Goal: Task Accomplishment & Management: Manage account settings

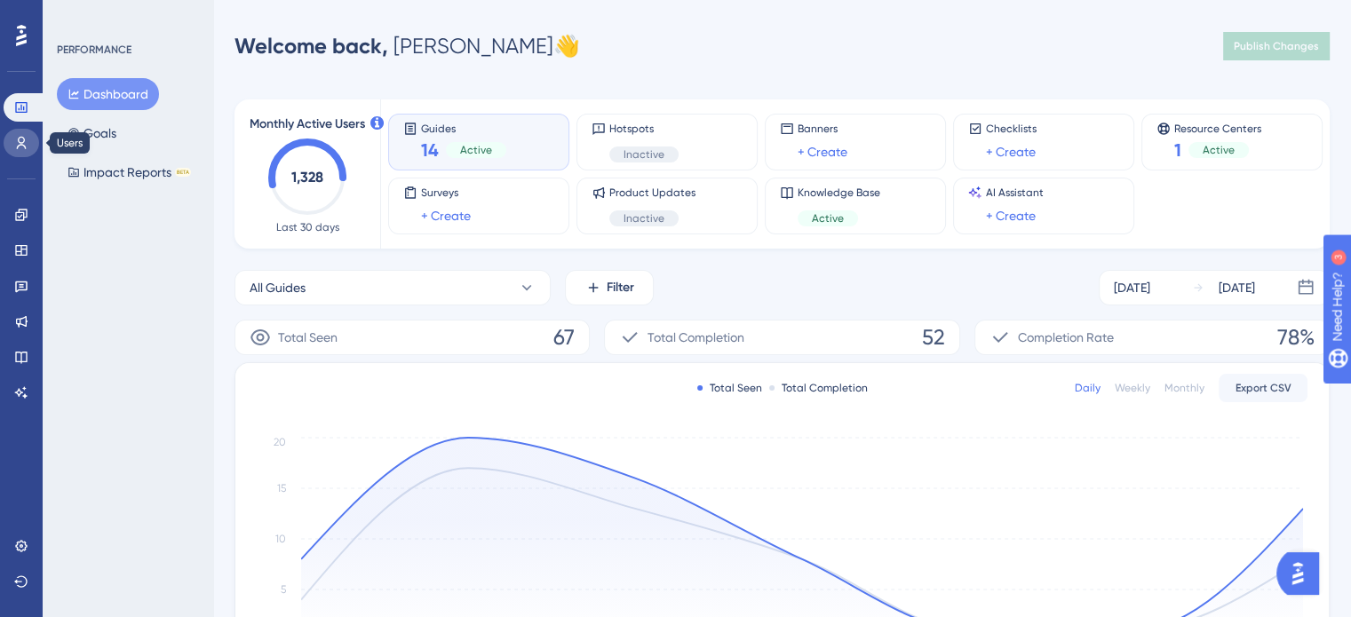
click at [13, 136] on link at bounding box center [22, 143] width 36 height 28
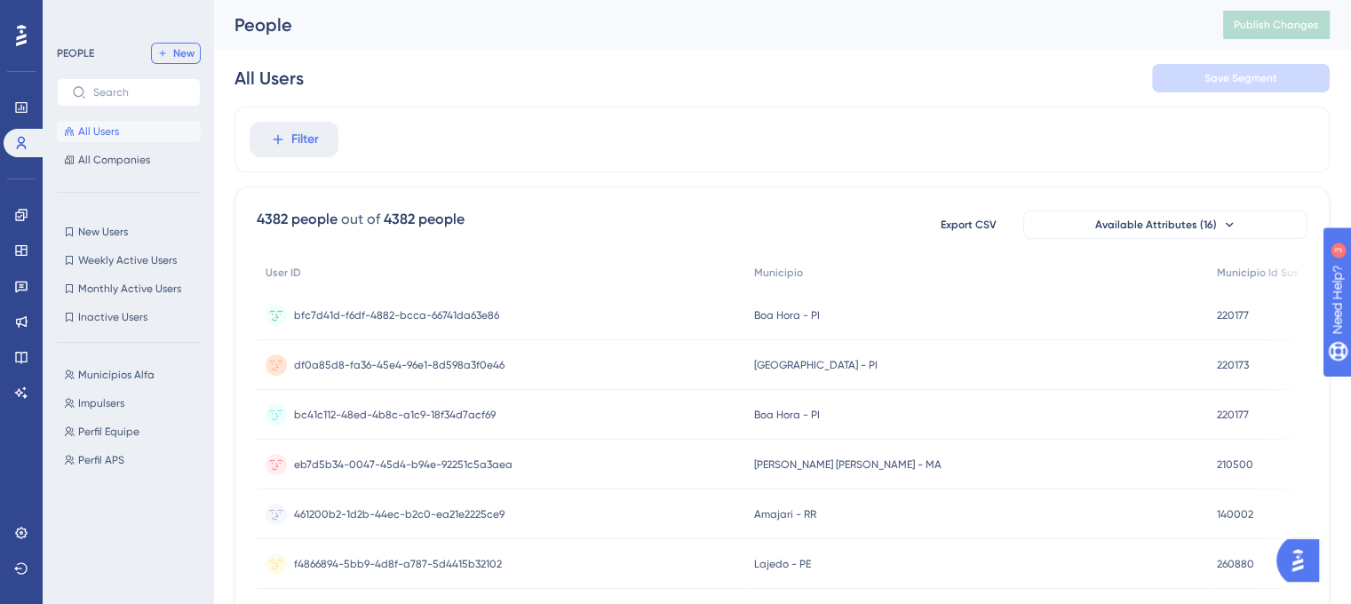
click at [168, 53] on button "New" at bounding box center [176, 53] width 50 height 21
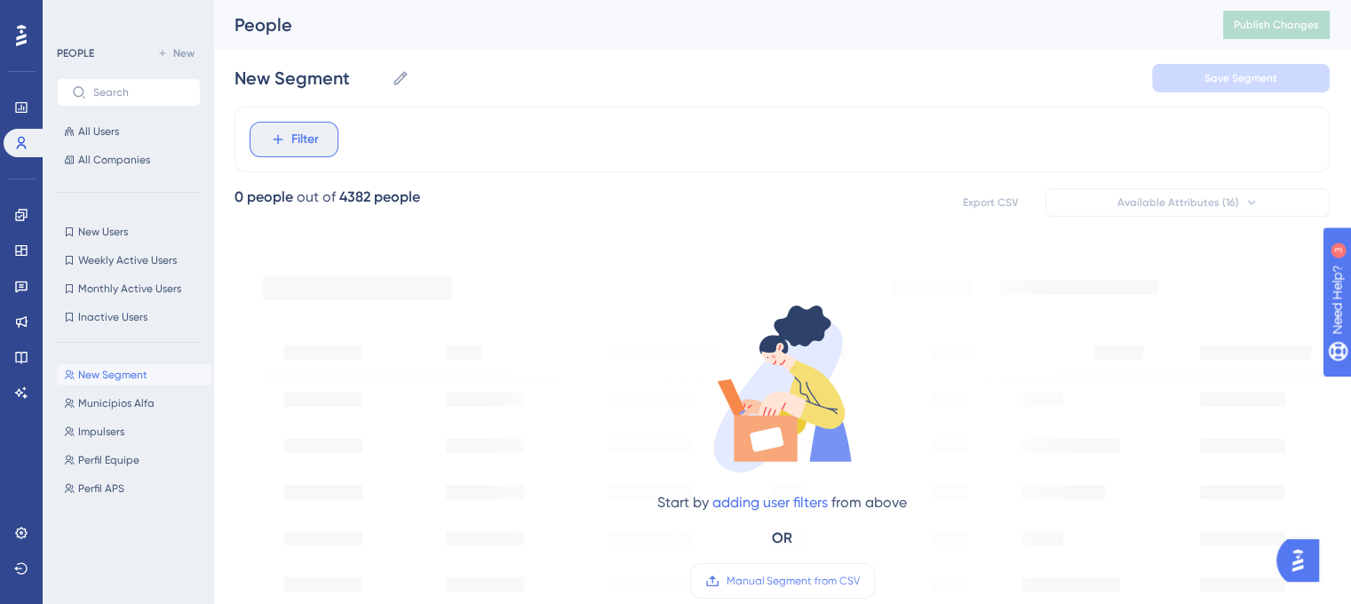
click at [302, 139] on span "Filter" at bounding box center [305, 139] width 28 height 21
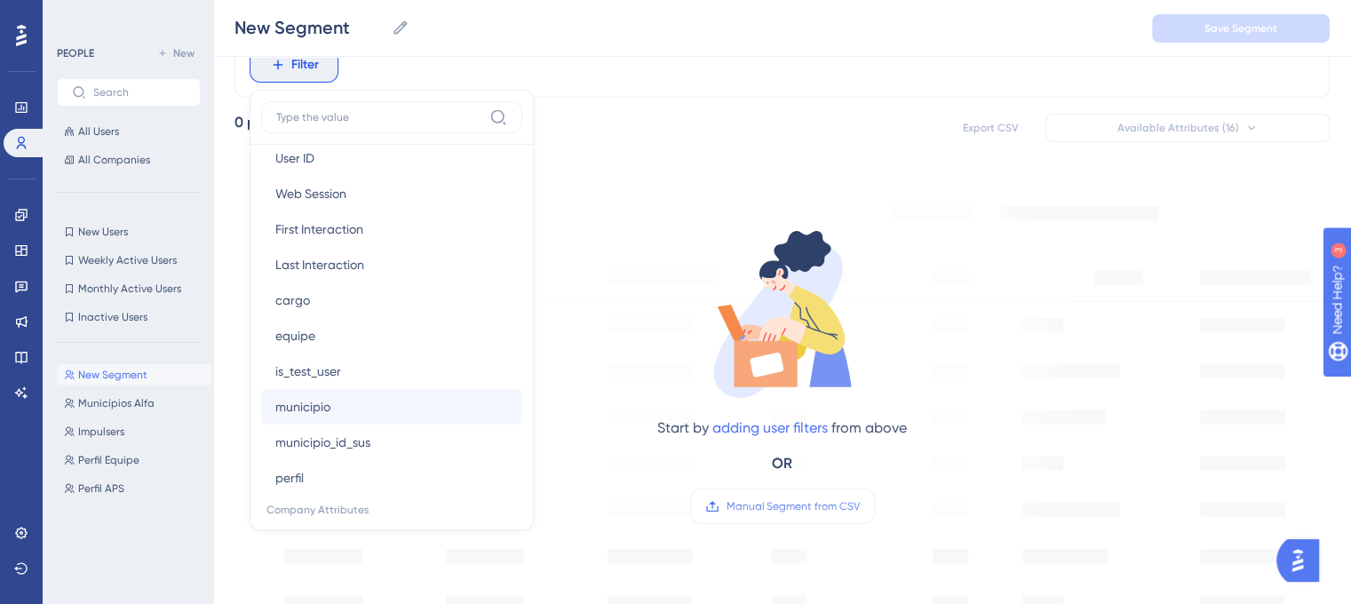
scroll to position [888, 0]
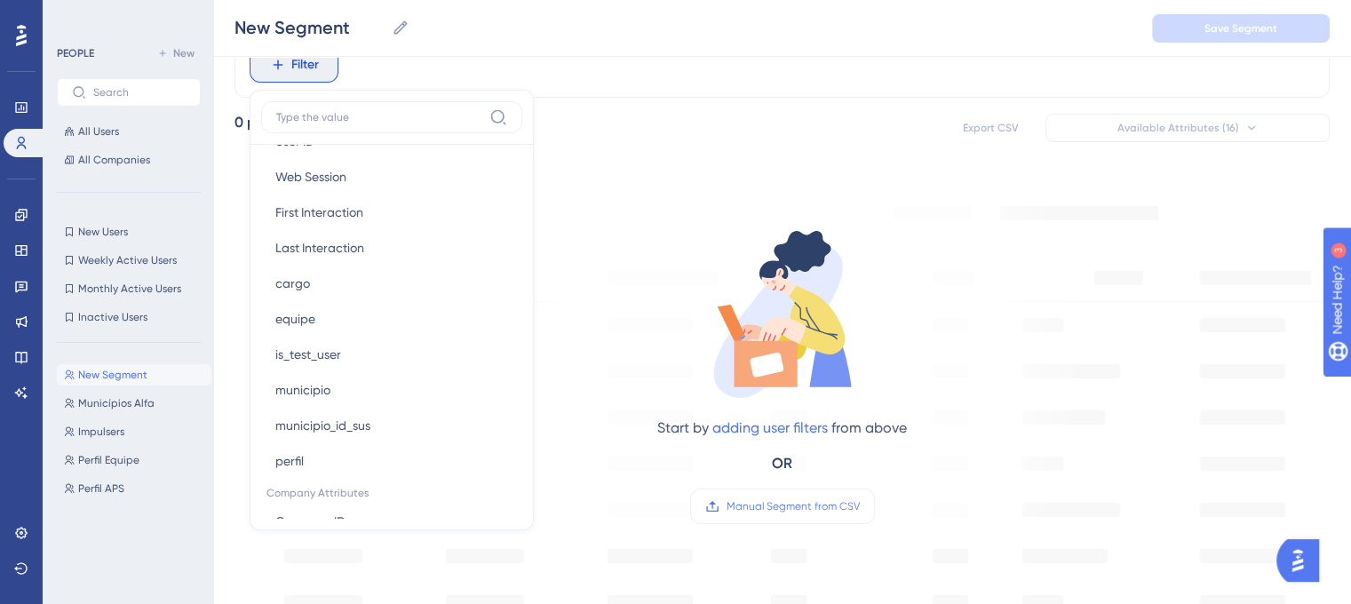
click at [654, 65] on div "Filter Browser Attributes Language Language Browser Browser Device Device Opera…" at bounding box center [781, 65] width 1095 height 66
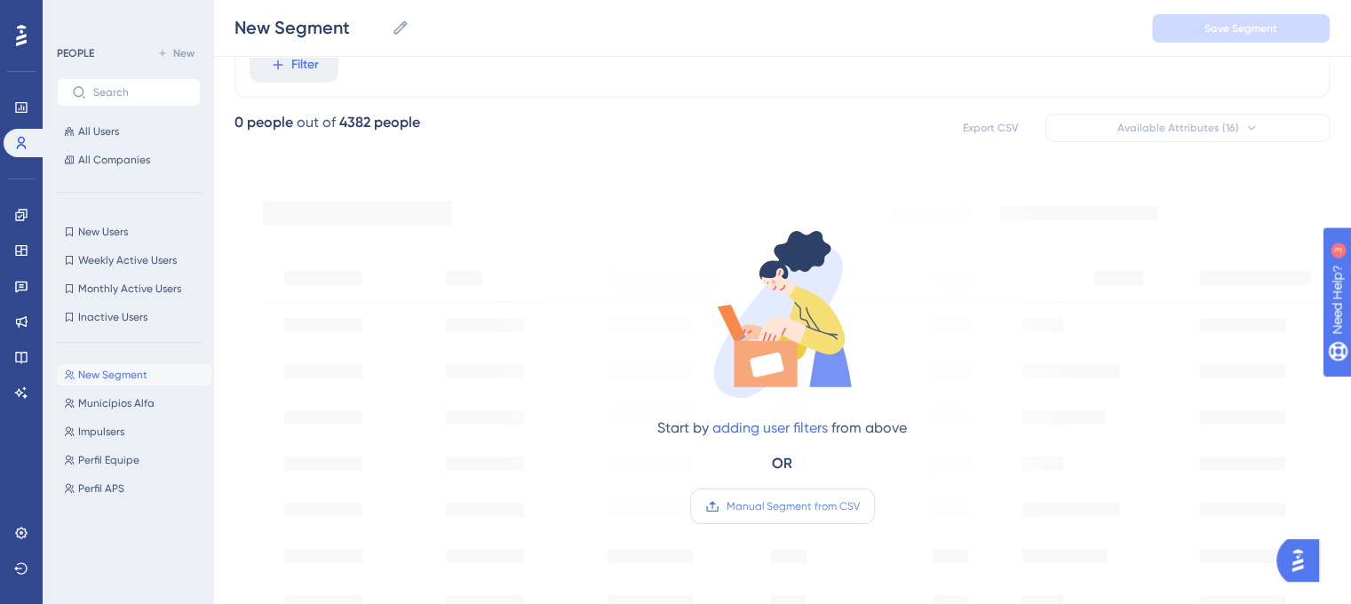
click at [785, 507] on span "Manual Segment from CSV" at bounding box center [793, 506] width 133 height 14
click at [860, 506] on input "Manual Segment from CSV" at bounding box center [860, 506] width 0 height 0
click at [809, 505] on span "Manual Segment from CSV" at bounding box center [793, 506] width 133 height 14
click at [860, 506] on input "Manual Segment from CSV" at bounding box center [860, 506] width 0 height 0
click at [801, 429] on link "adding user filters" at bounding box center [769, 427] width 115 height 17
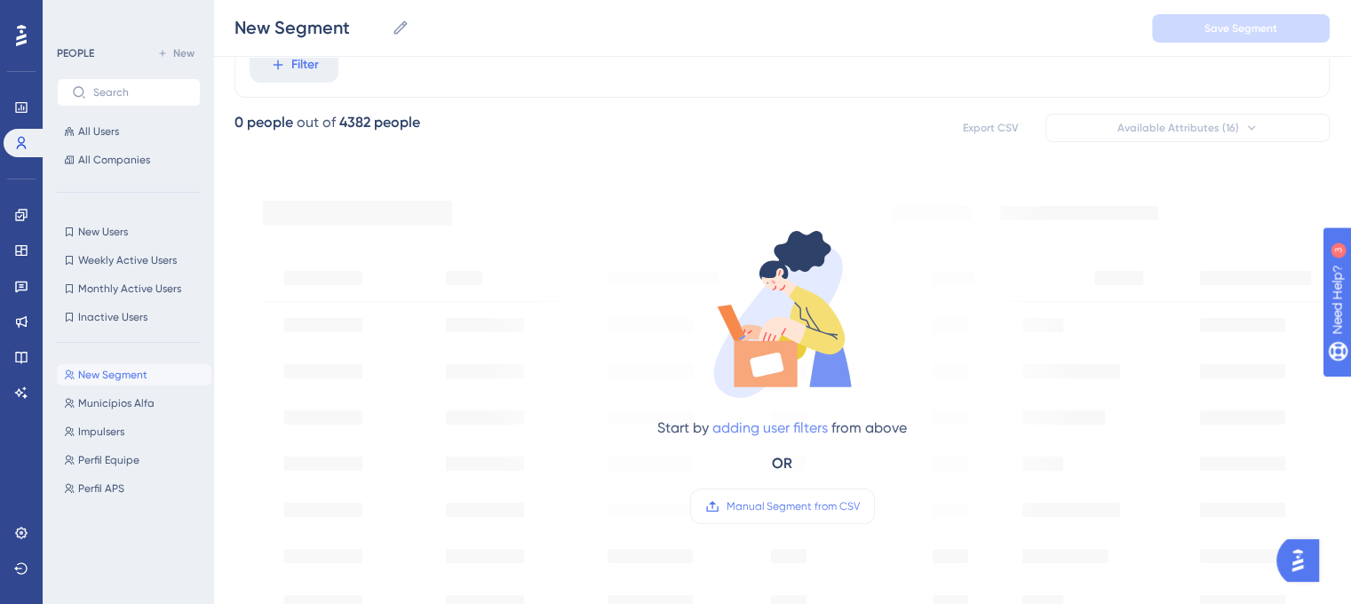
click at [250, 47] on button "Filter" at bounding box center [294, 65] width 89 height 36
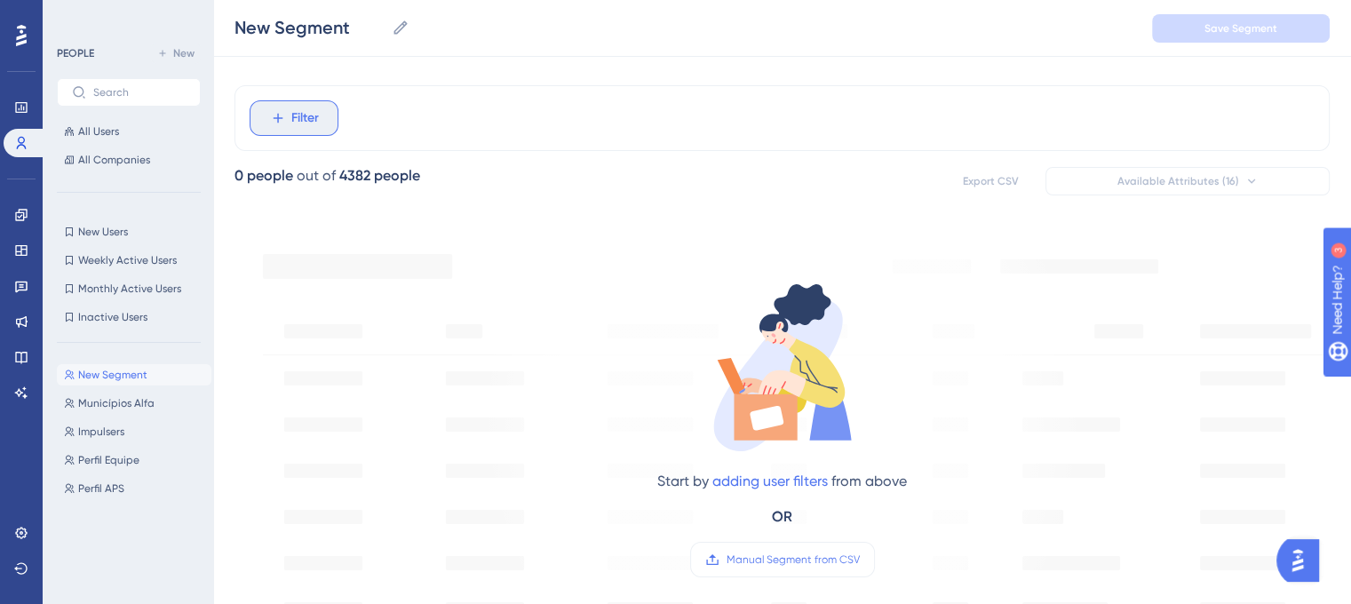
scroll to position [0, 0]
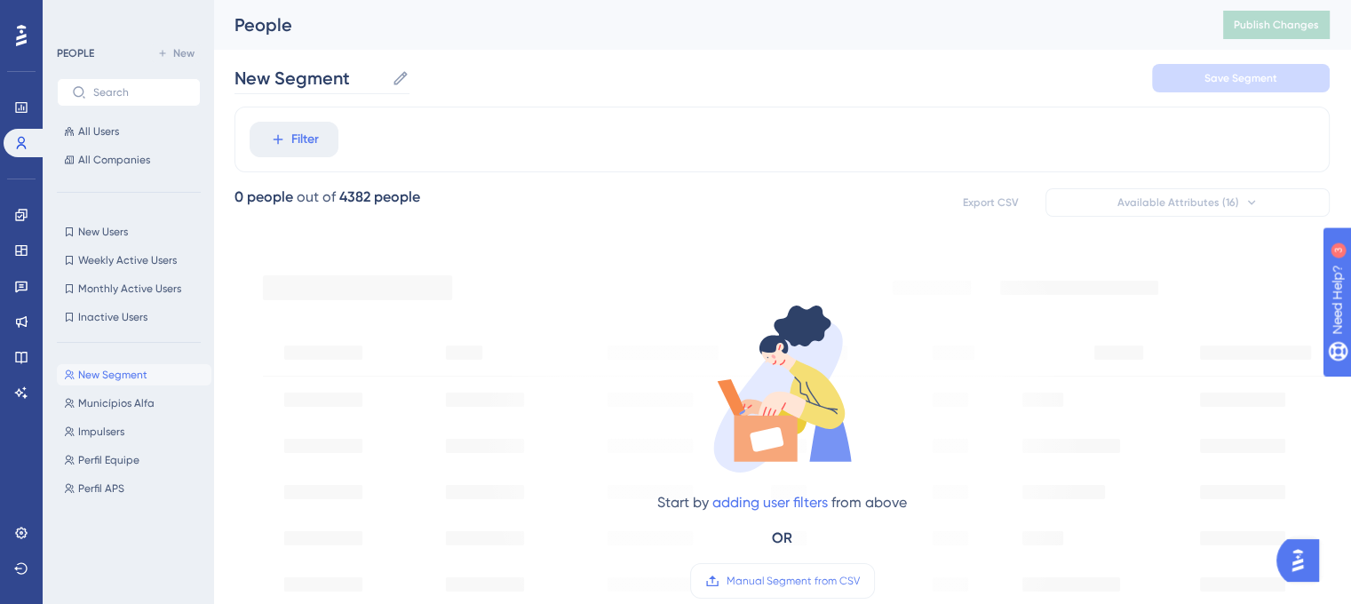
click at [401, 75] on icon at bounding box center [399, 77] width 13 height 13
click at [385, 75] on input "New Segment" at bounding box center [309, 78] width 150 height 25
click at [1021, 104] on div "New Segment New Segment Save Segment" at bounding box center [781, 78] width 1095 height 57
drag, startPoint x: 232, startPoint y: 191, endPoint x: 536, endPoint y: 196, distance: 304.7
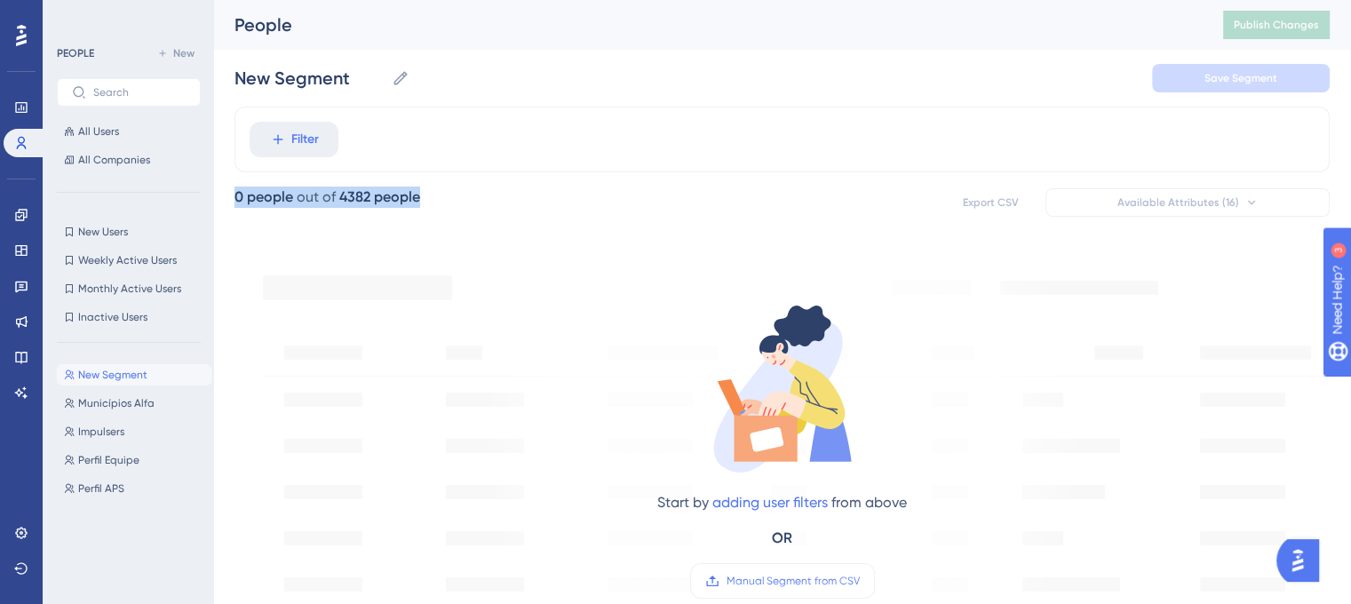
click at [316, 136] on span "Filter" at bounding box center [305, 139] width 28 height 21
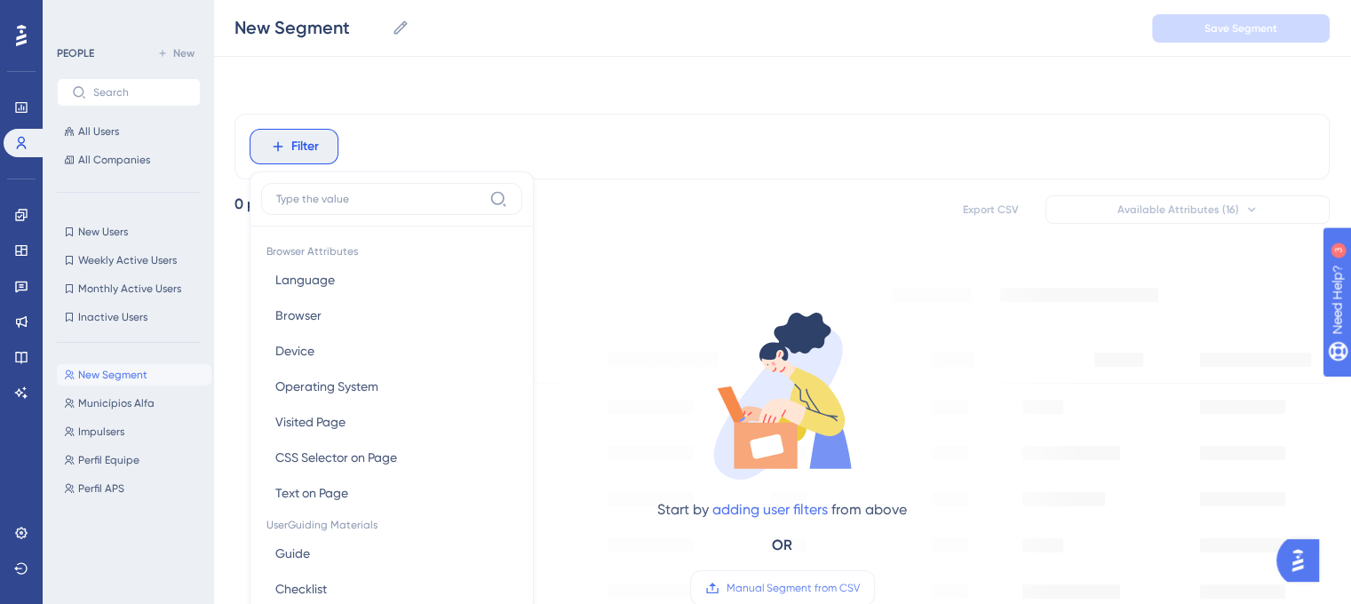
scroll to position [82, 0]
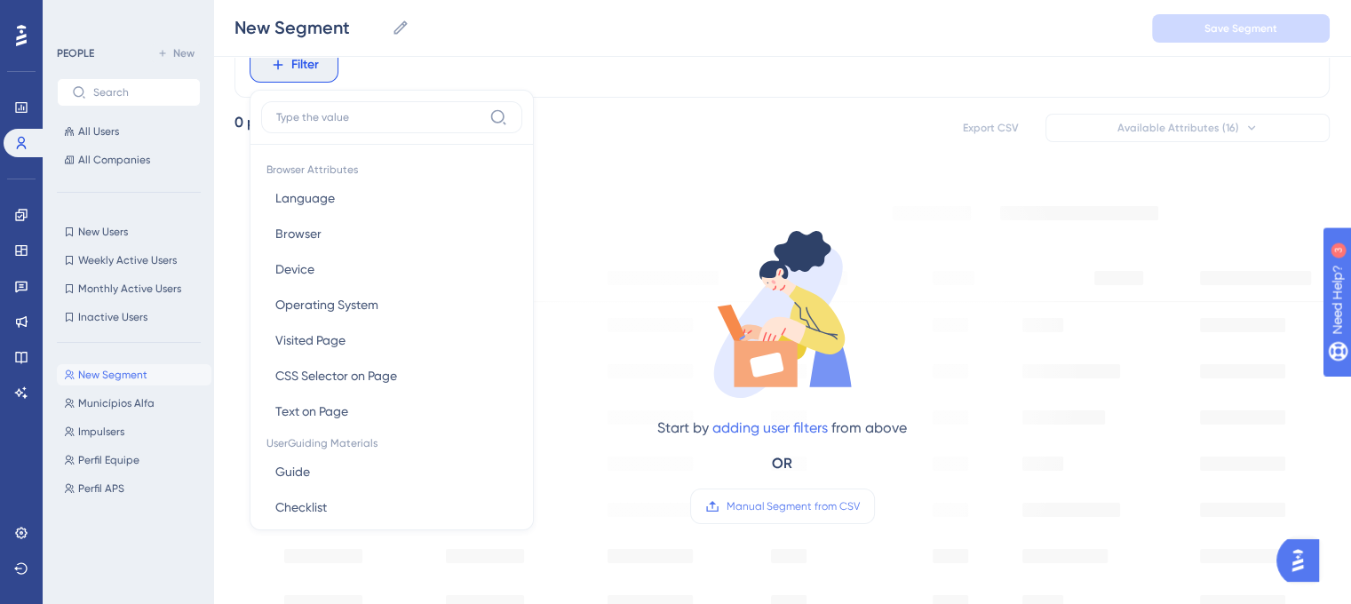
type input "160010 230150 291150 230526 230620 210565 292273 230980 315710 220955 220970 21…"
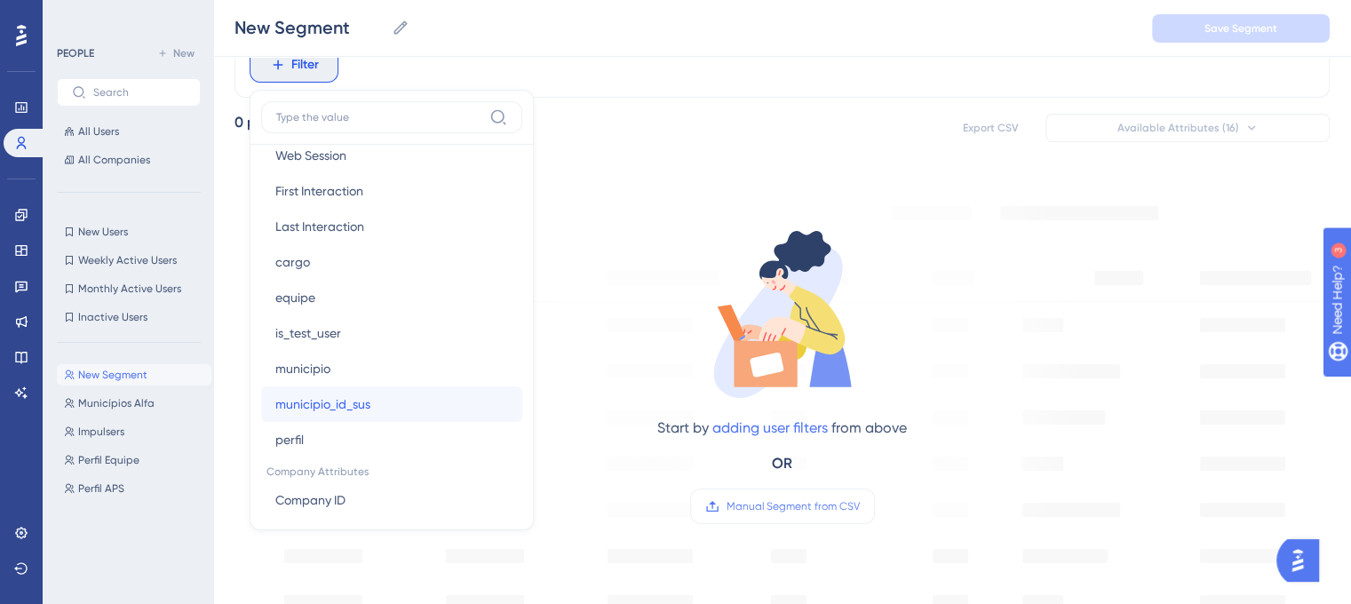
click at [347, 401] on span "municipio_id_sus" at bounding box center [322, 403] width 95 height 21
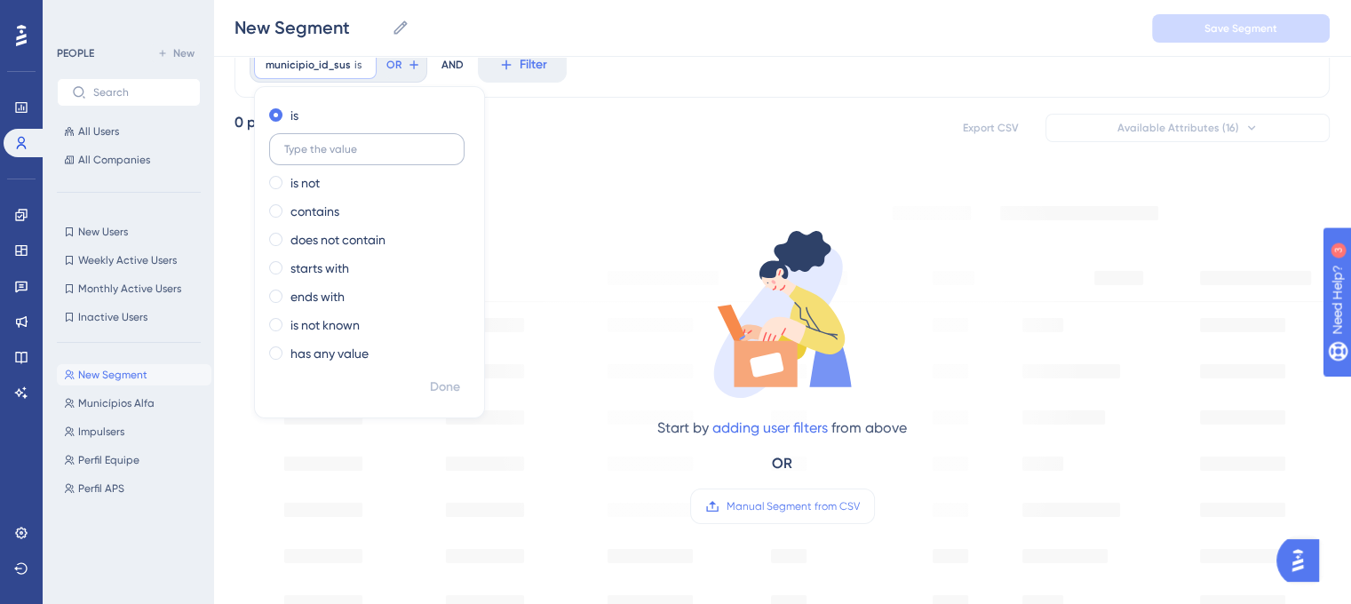
click at [365, 138] on label at bounding box center [366, 149] width 195 height 32
click at [365, 143] on input "text" at bounding box center [366, 149] width 165 height 12
paste input "160010 230150 291150 230526 230620 210565 292273 230980 315710 220955 220970 21…"
type input "160010 230150 291150 230526 230620 210565 292273 230980 315710 220955 220970 21…"
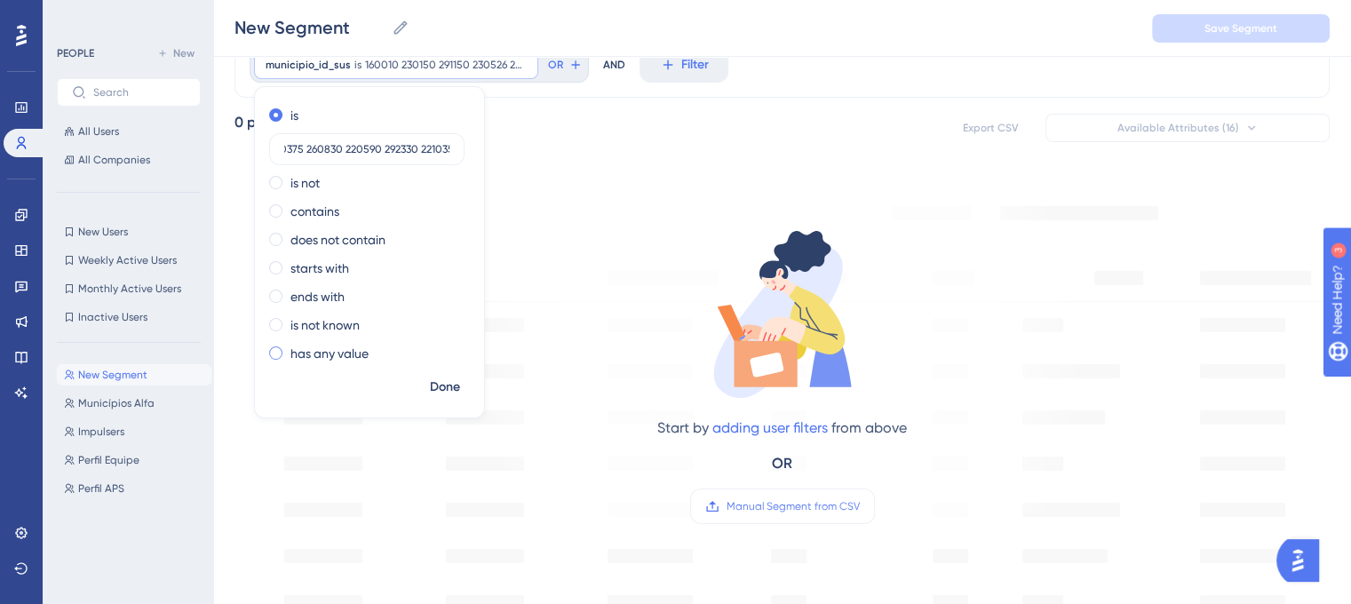
scroll to position [0, 0]
click at [345, 359] on label "has any value" at bounding box center [329, 353] width 78 height 21
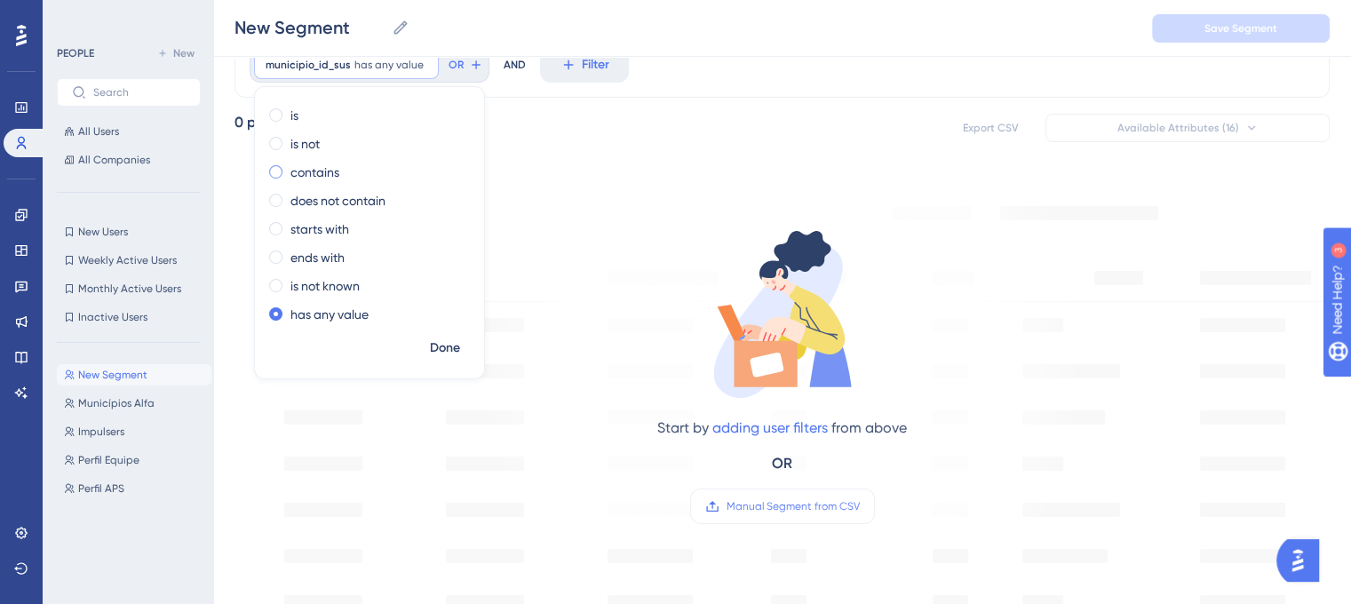
click at [369, 173] on div "contains" at bounding box center [366, 172] width 194 height 21
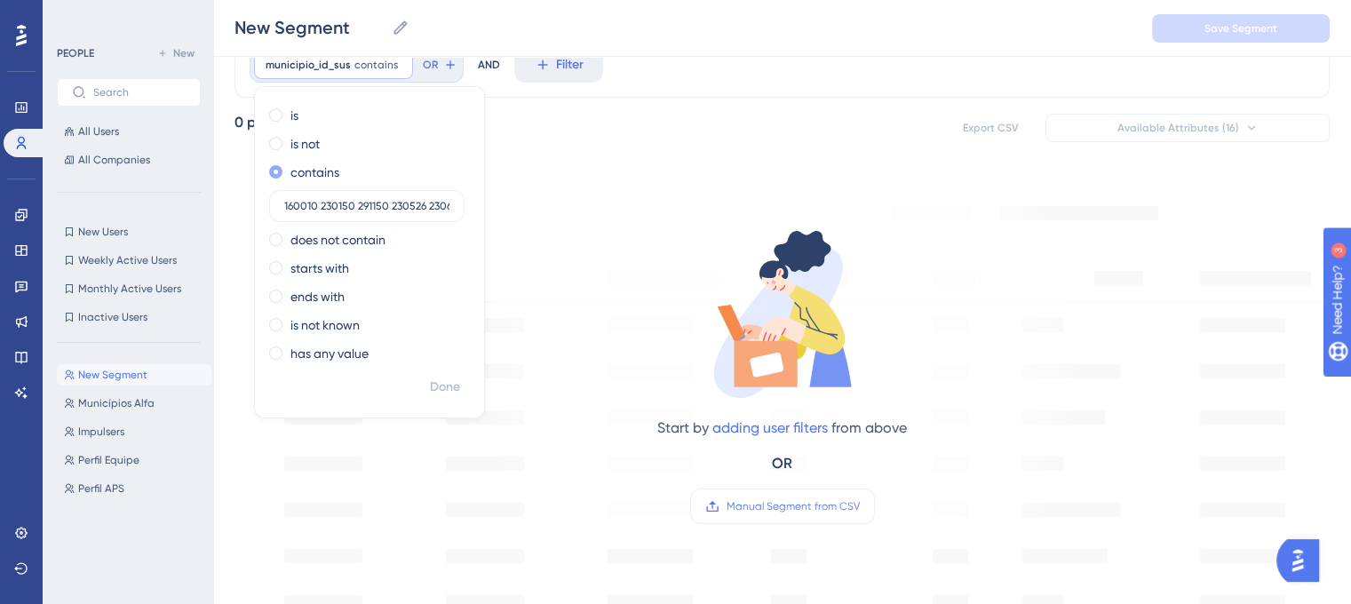
scroll to position [0, 710]
type input "160010 230150 291150 230526 230620 210565 292273 230980 315710 220955 220970 21…"
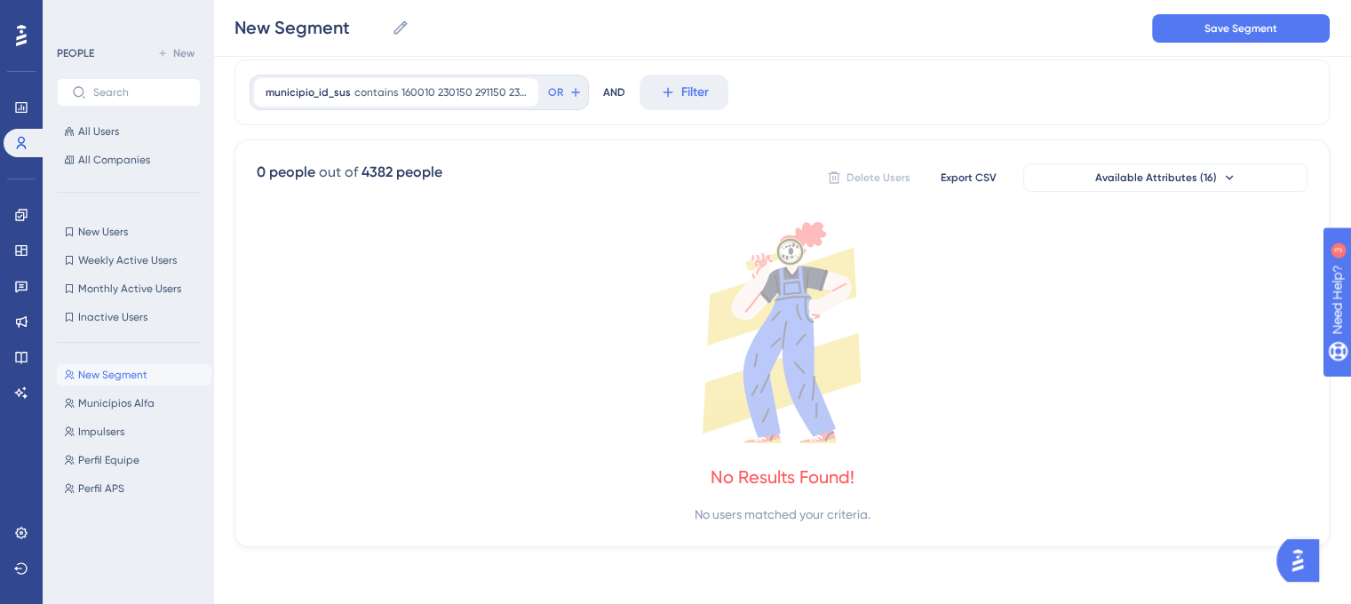
scroll to position [53, 0]
click at [520, 94] on icon at bounding box center [525, 93] width 11 height 11
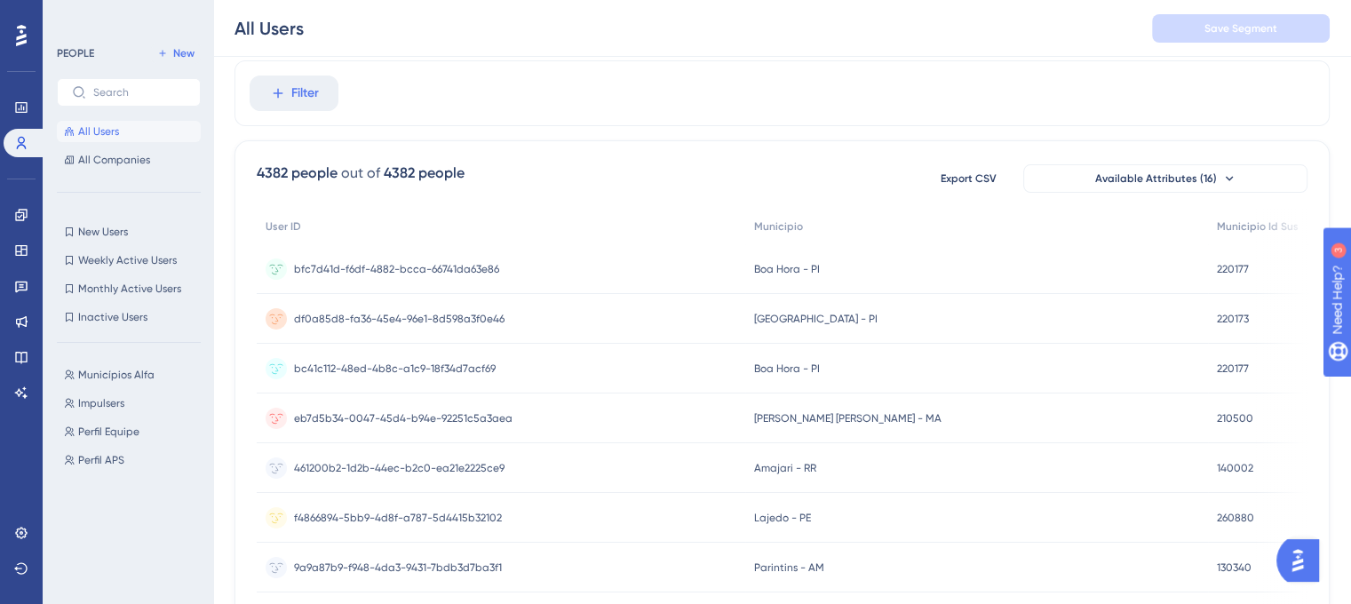
scroll to position [82, 0]
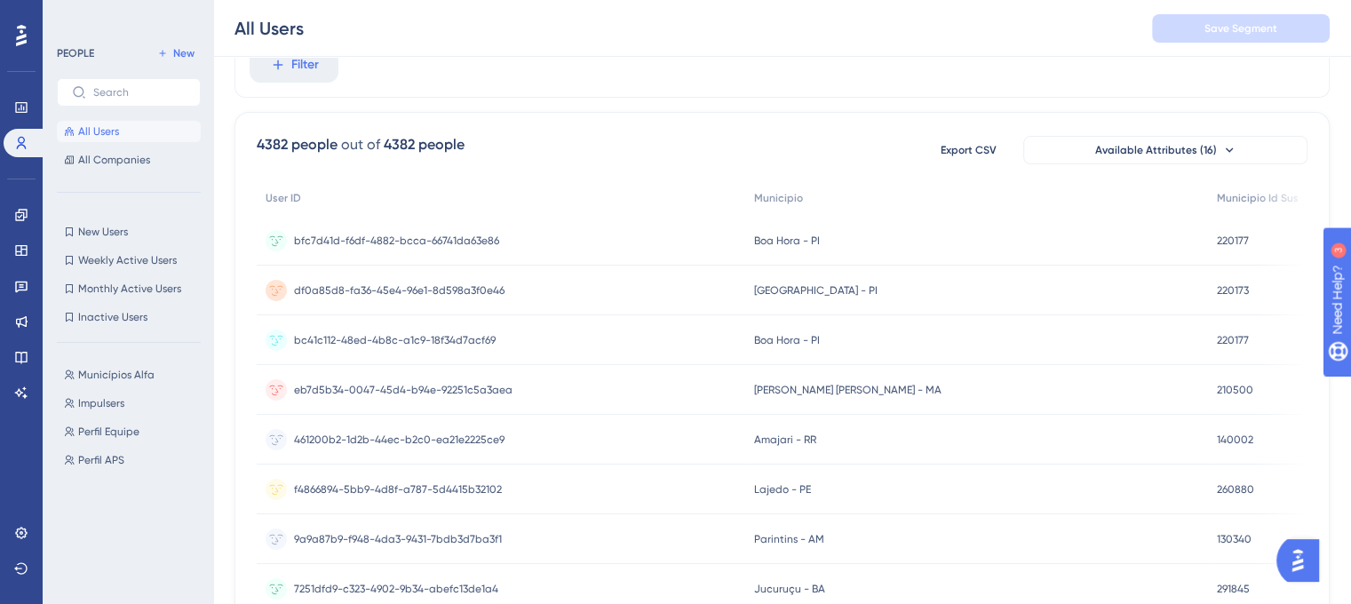
click at [520, 94] on div "Filter" at bounding box center [781, 65] width 1095 height 66
click at [192, 48] on span "New" at bounding box center [183, 53] width 21 height 14
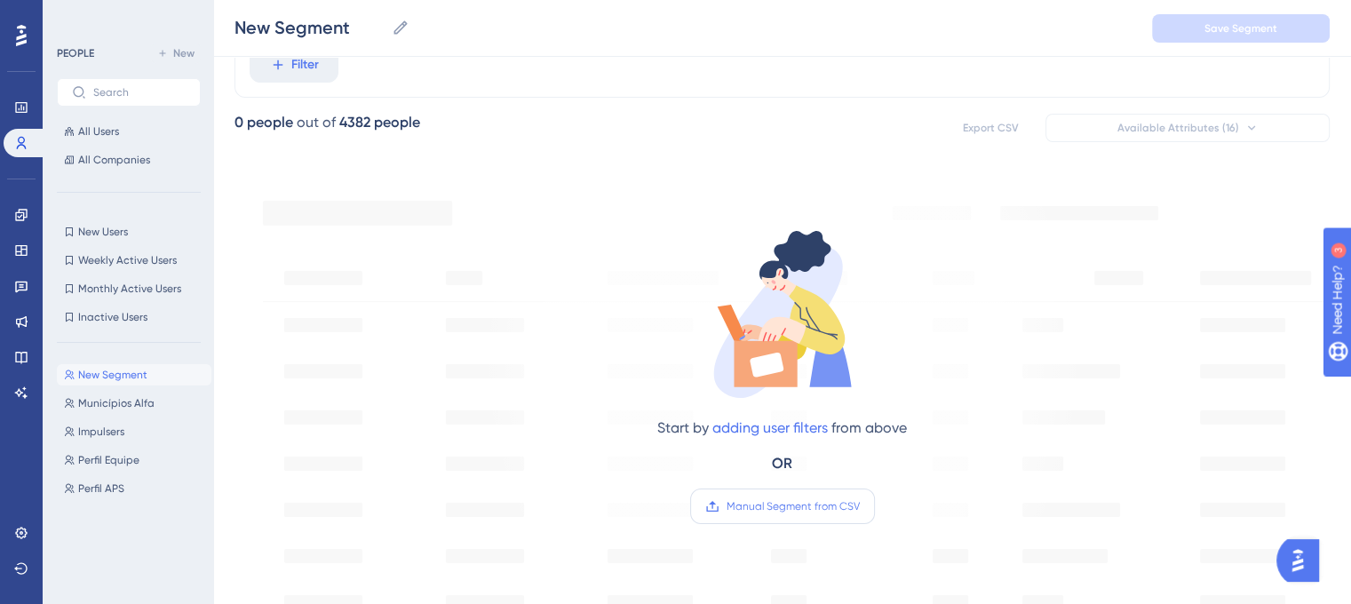
click at [778, 509] on span "Manual Segment from CSV" at bounding box center [793, 506] width 133 height 14
click at [860, 506] on input "Manual Segment from CSV" at bounding box center [860, 506] width 0 height 0
click at [121, 130] on button "All Users" at bounding box center [129, 131] width 144 height 21
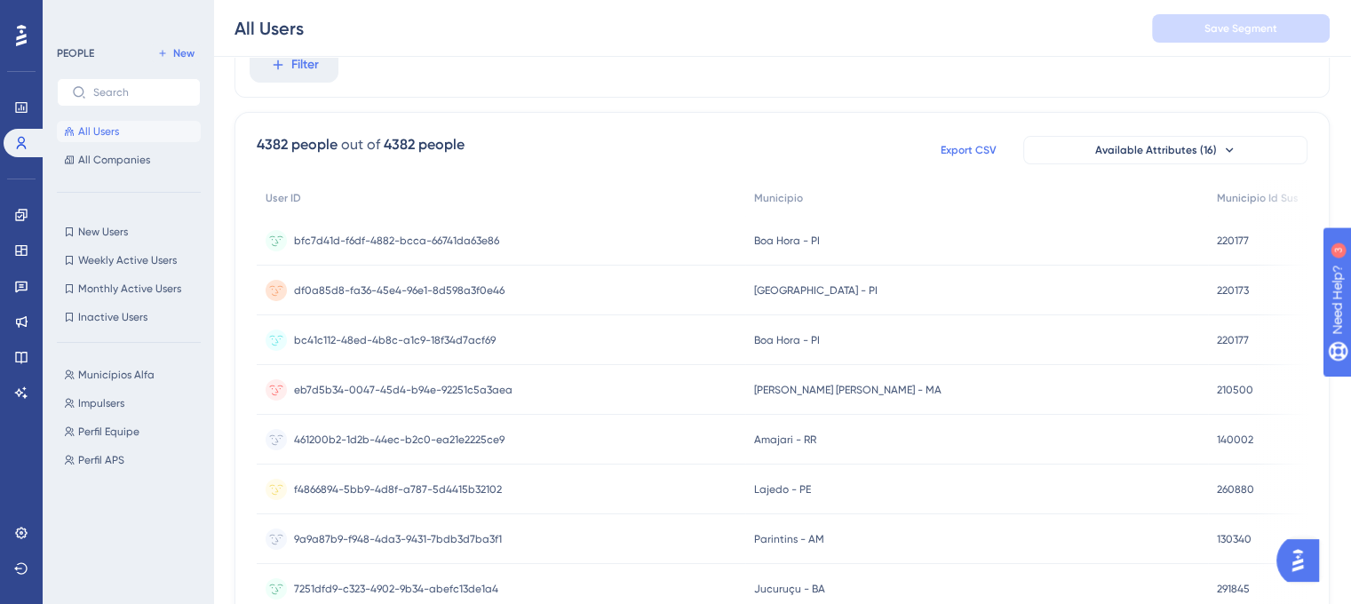
click at [981, 148] on span "Export CSV" at bounding box center [969, 150] width 56 height 14
click at [183, 48] on span "New" at bounding box center [183, 53] width 21 height 14
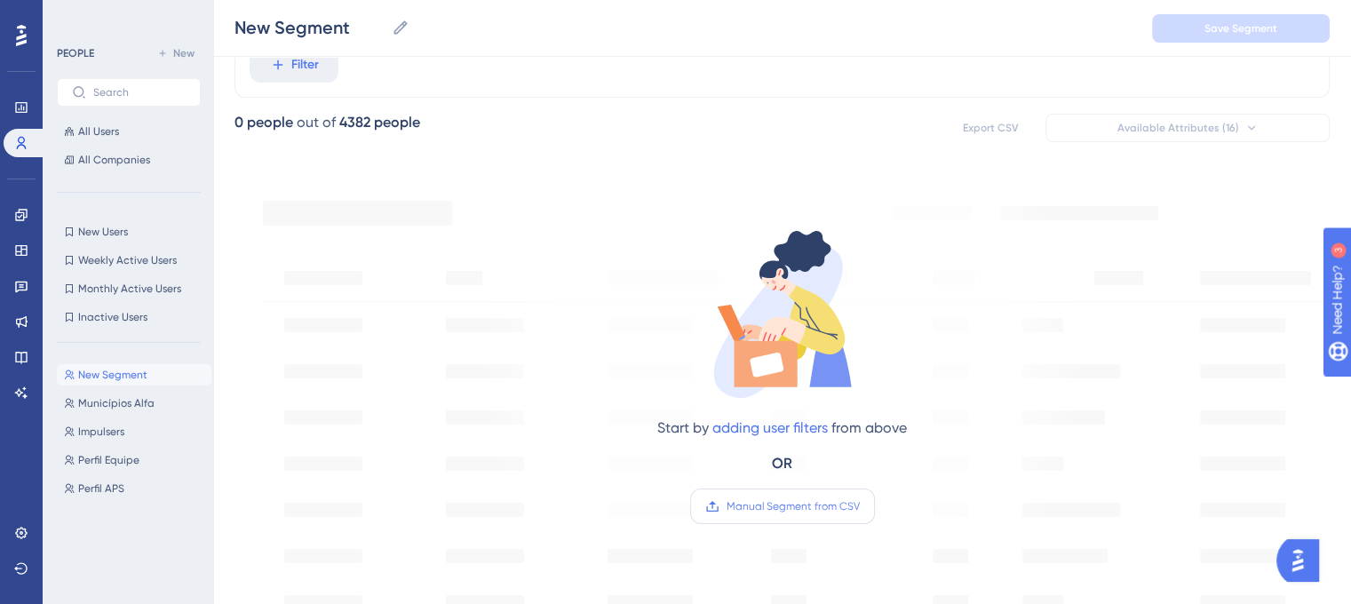
click at [803, 505] on span "Manual Segment from CSV" at bounding box center [793, 506] width 133 height 14
click at [860, 506] on input "Manual Segment from CSV" at bounding box center [860, 506] width 0 height 0
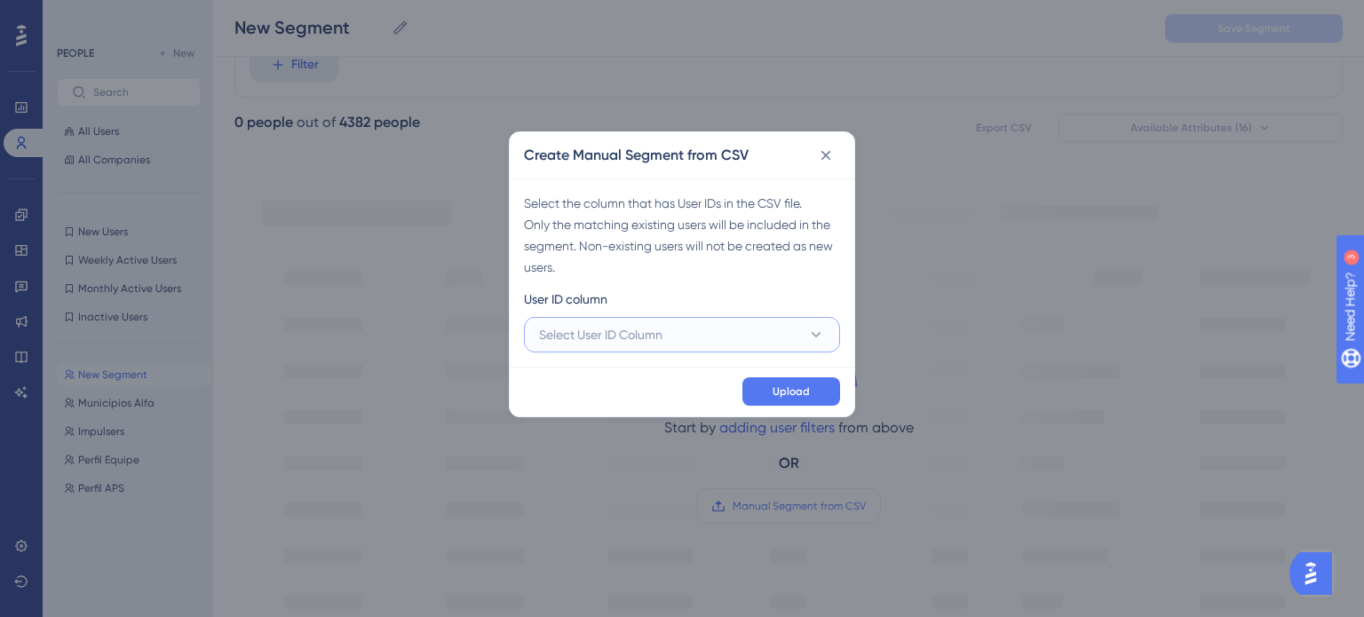
click at [683, 330] on button "Select User ID Column" at bounding box center [682, 335] width 316 height 36
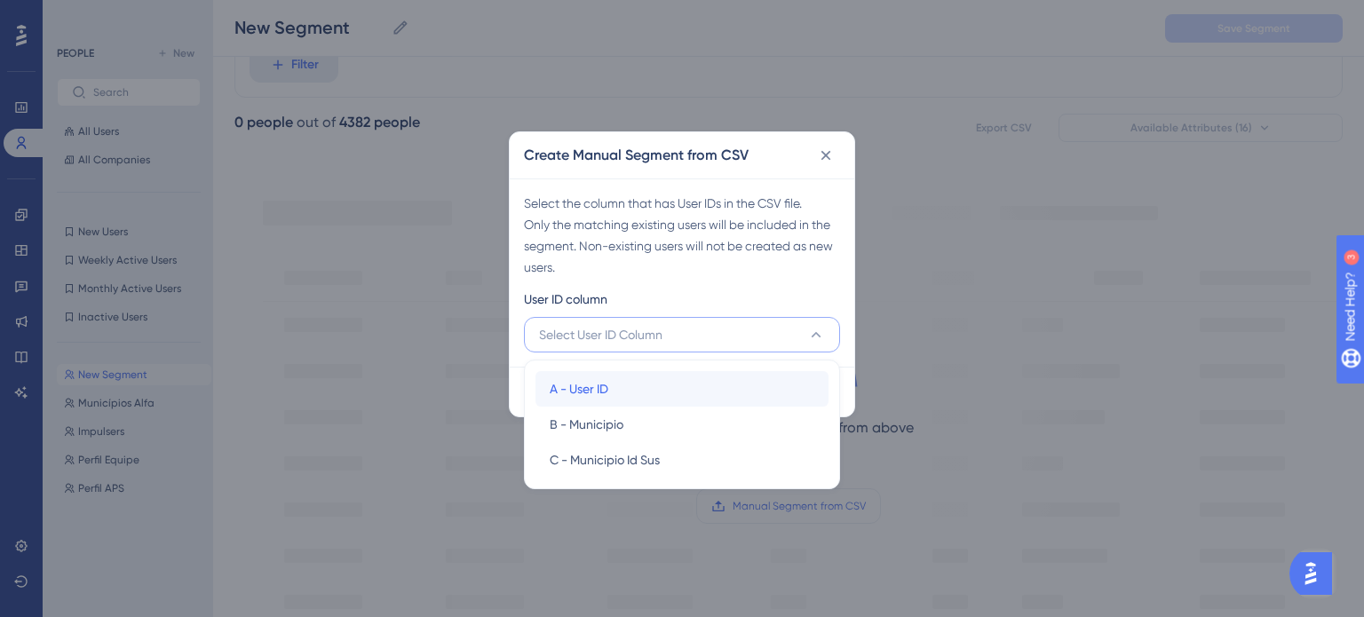
click at [637, 383] on div "A - User ID A - User ID" at bounding box center [682, 389] width 265 height 36
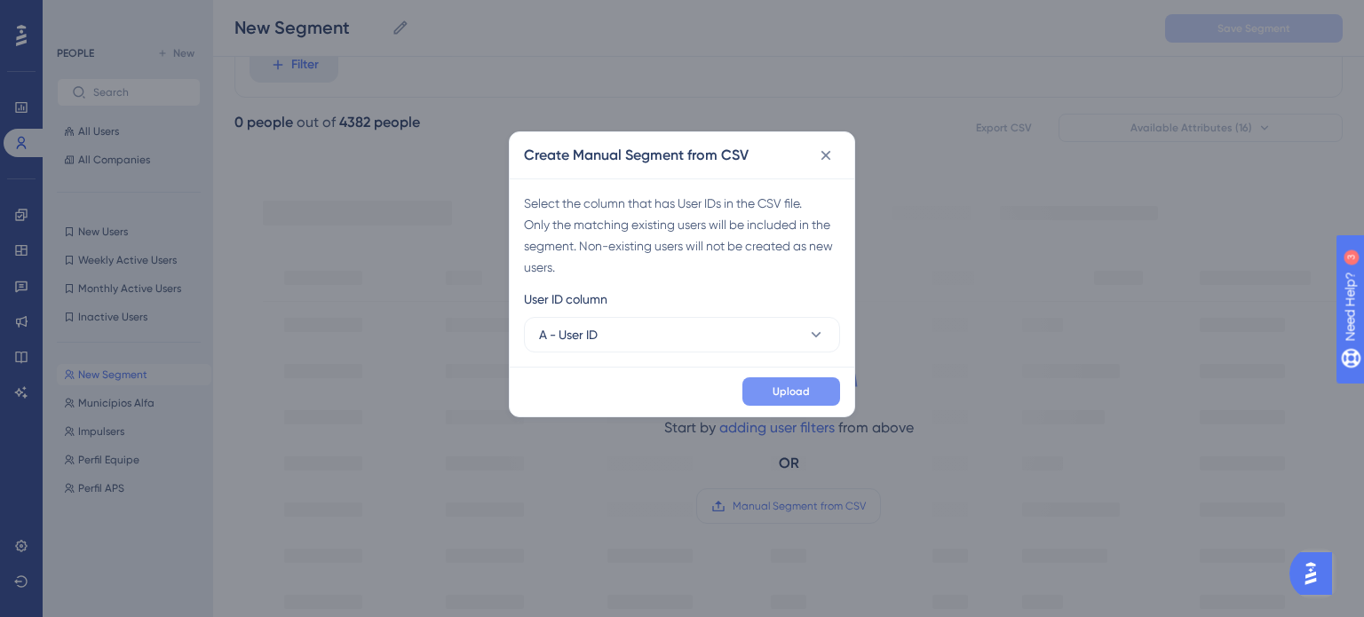
click at [820, 390] on button "Upload" at bounding box center [792, 391] width 98 height 28
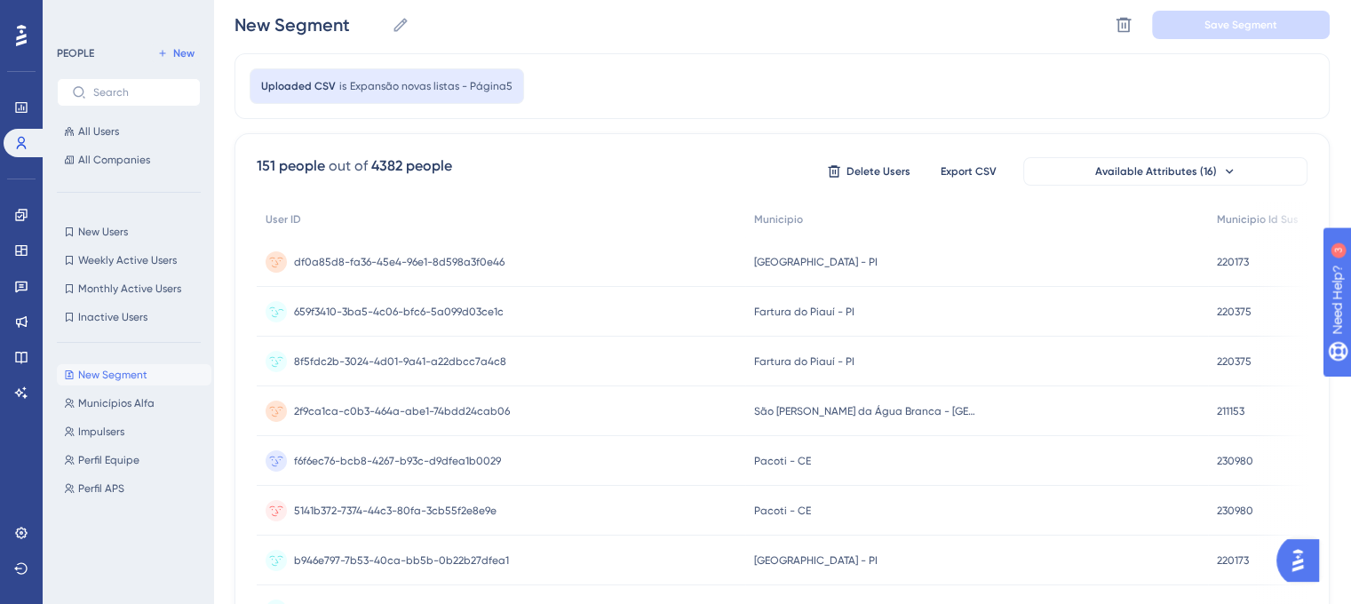
scroll to position [0, 0]
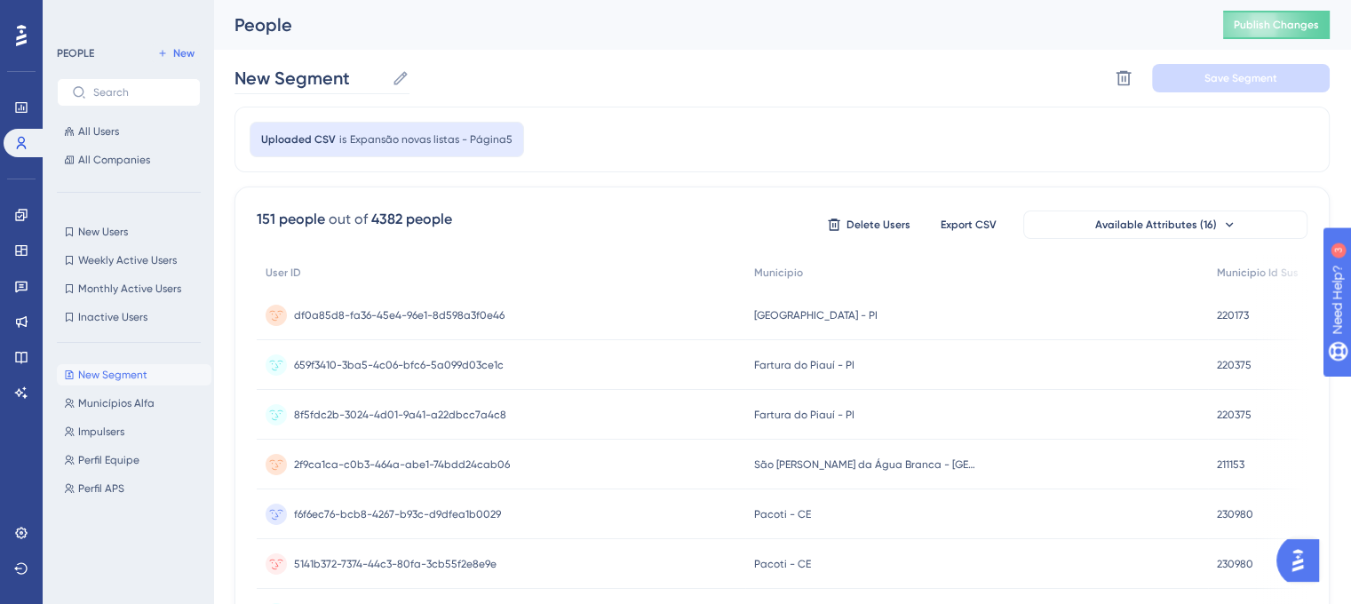
click at [399, 78] on icon at bounding box center [401, 78] width 18 height 18
click at [385, 78] on input "New Segment" at bounding box center [309, 78] width 150 height 25
click at [306, 75] on input "New Segment" at bounding box center [309, 78] width 150 height 25
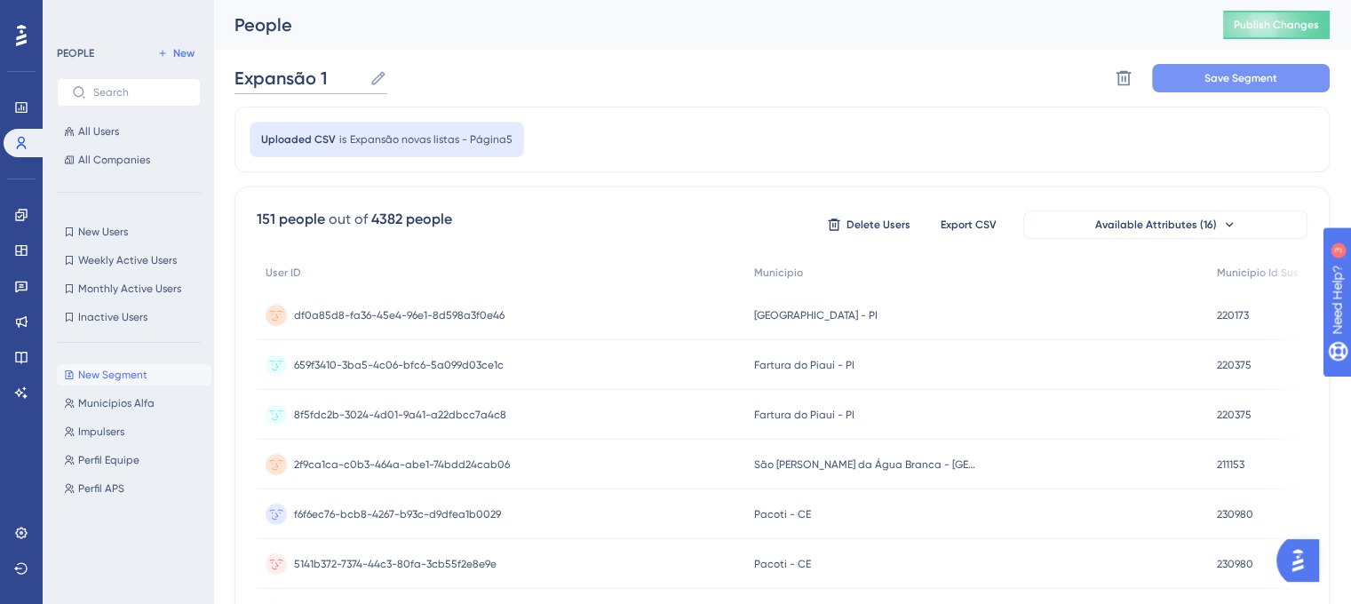
type input "Expansão 1"
click at [1225, 74] on span "Save Segment" at bounding box center [1240, 78] width 73 height 14
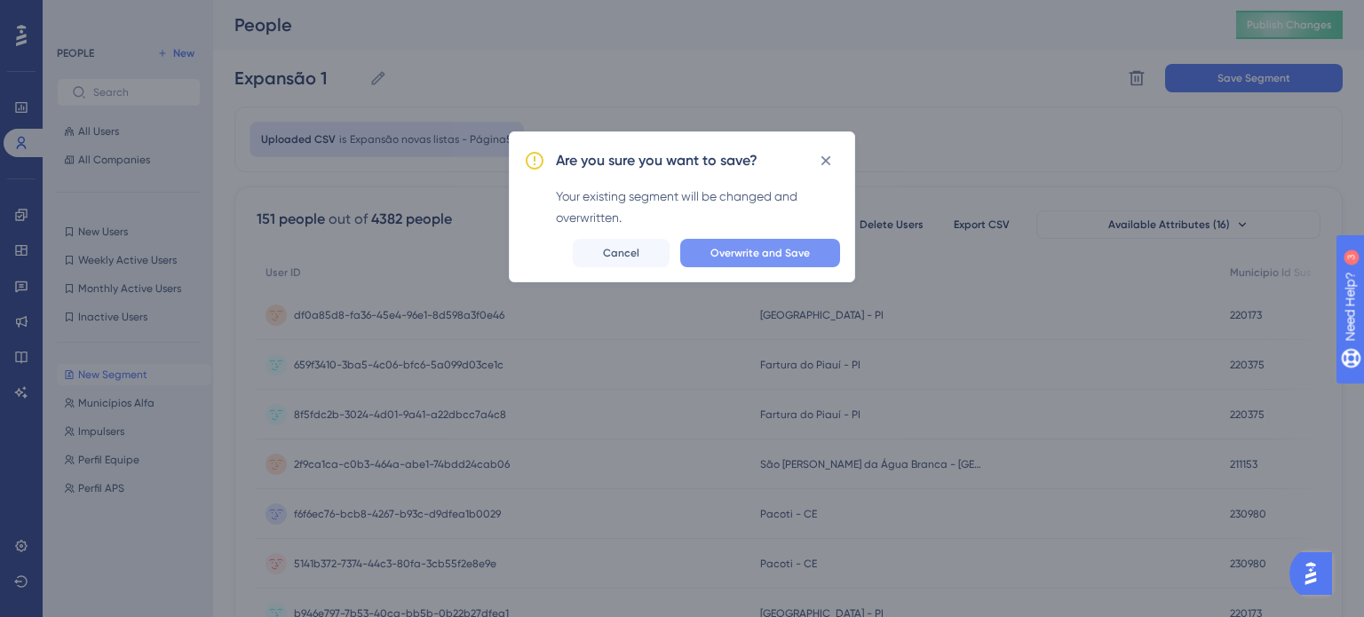
click at [783, 248] on span "Overwrite and Save" at bounding box center [760, 253] width 99 height 14
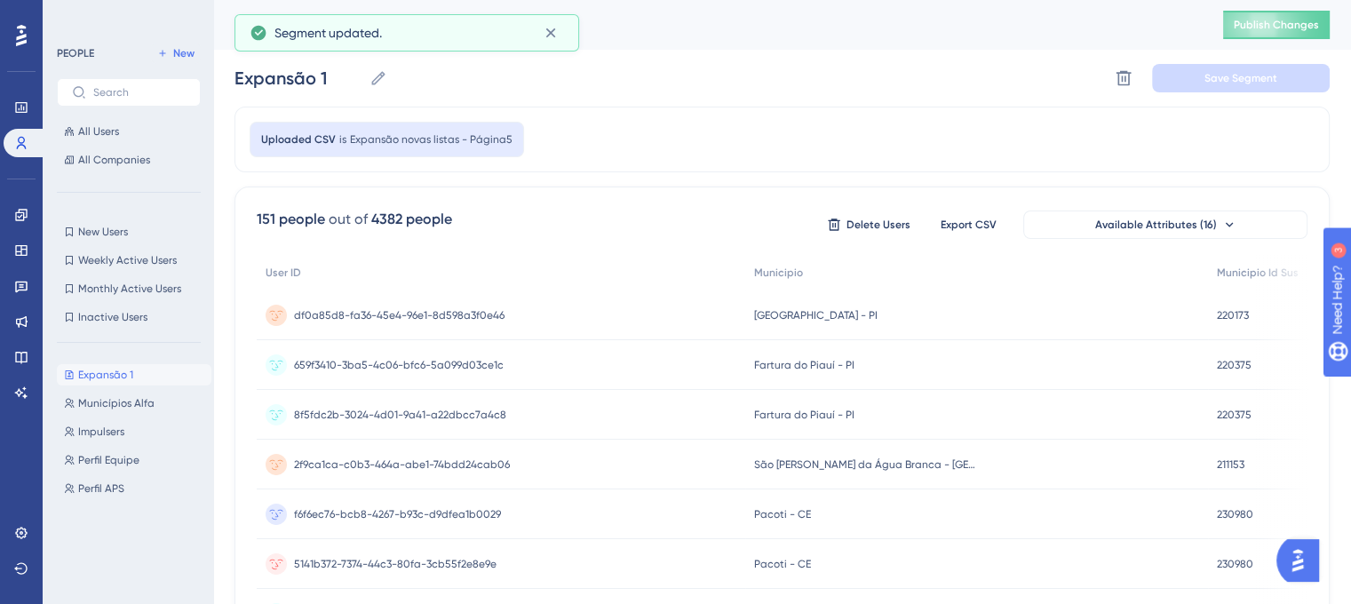
click at [139, 566] on div "Expansão 1 Expansão 1 Municípios Alfa Municípios Alfa Impulsers Impulsers Perfi…" at bounding box center [134, 464] width 155 height 215
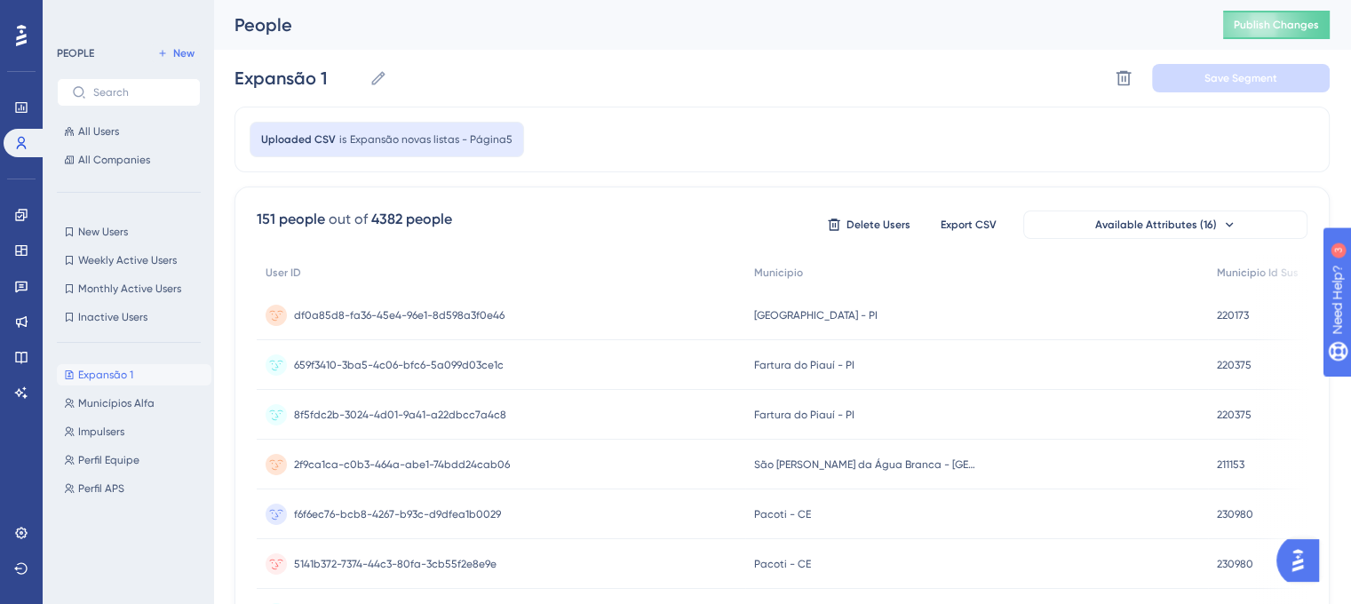
drag, startPoint x: 138, startPoint y: 369, endPoint x: 124, endPoint y: 539, distance: 171.1
click at [124, 539] on div "Expansão 1 Expansão 1 Municípios Alfa Municípios Alfa Impulsers Impulsers Perfi…" at bounding box center [134, 464] width 155 height 215
click at [1124, 212] on button "Available Attributes (16)" at bounding box center [1165, 225] width 284 height 28
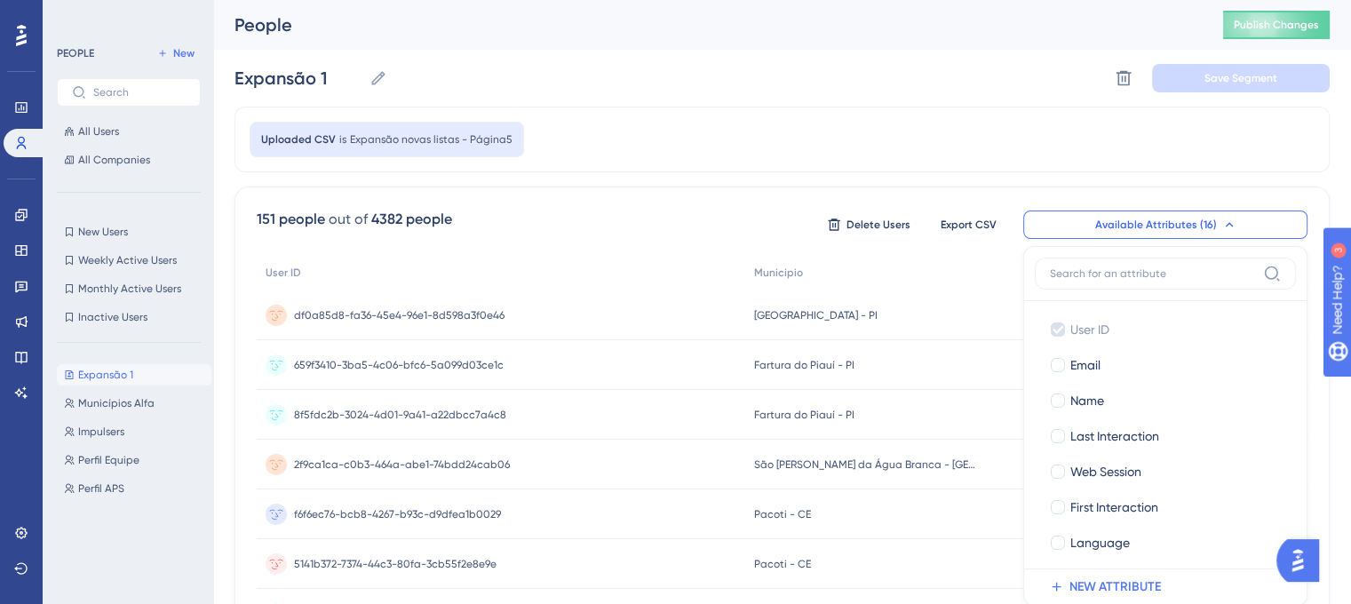
scroll to position [123, 0]
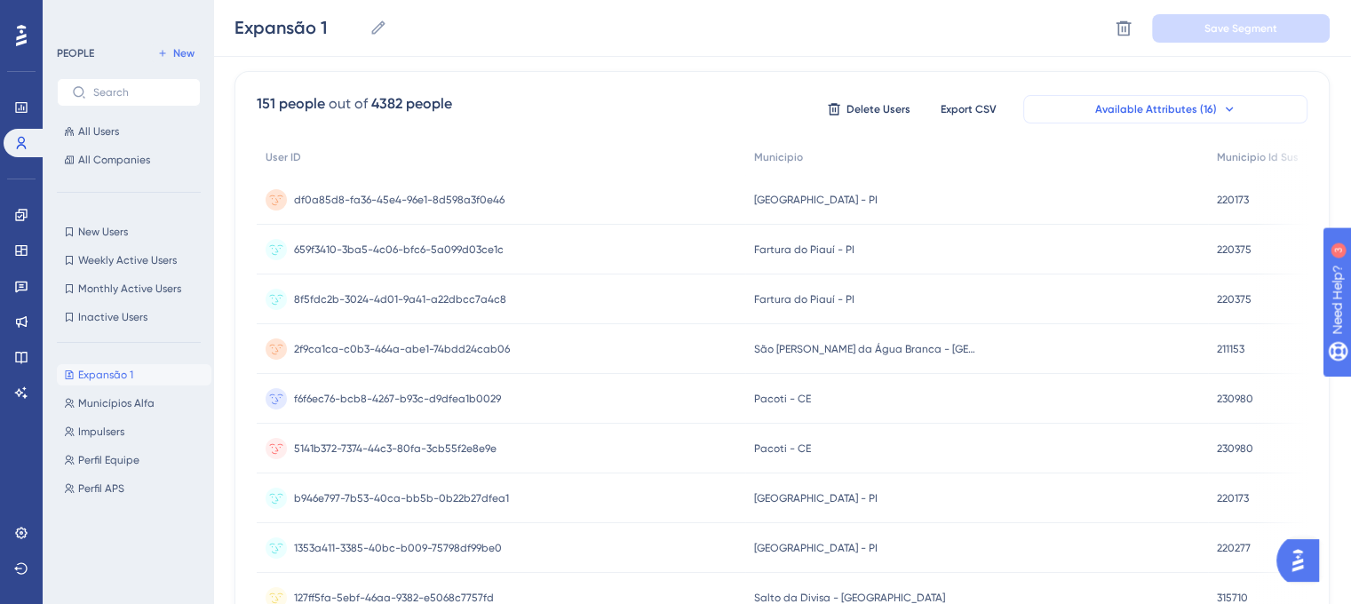
click at [1140, 114] on span "Available Attributes (16)" at bounding box center [1156, 109] width 122 height 14
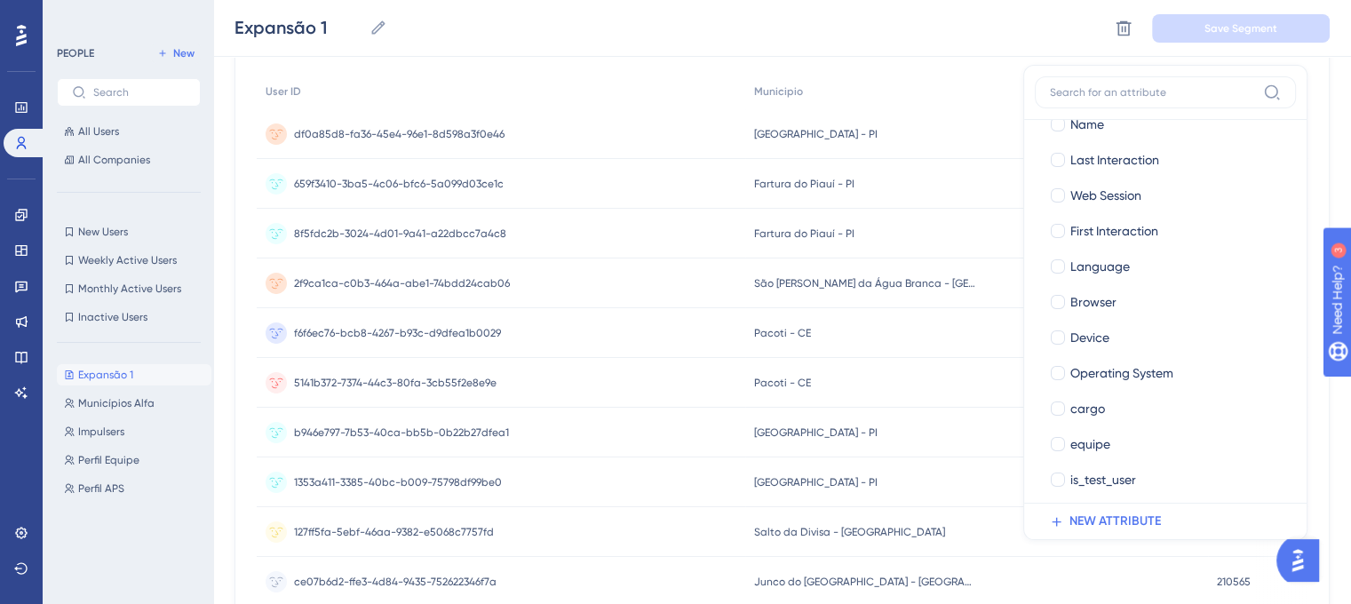
scroll to position [206, 0]
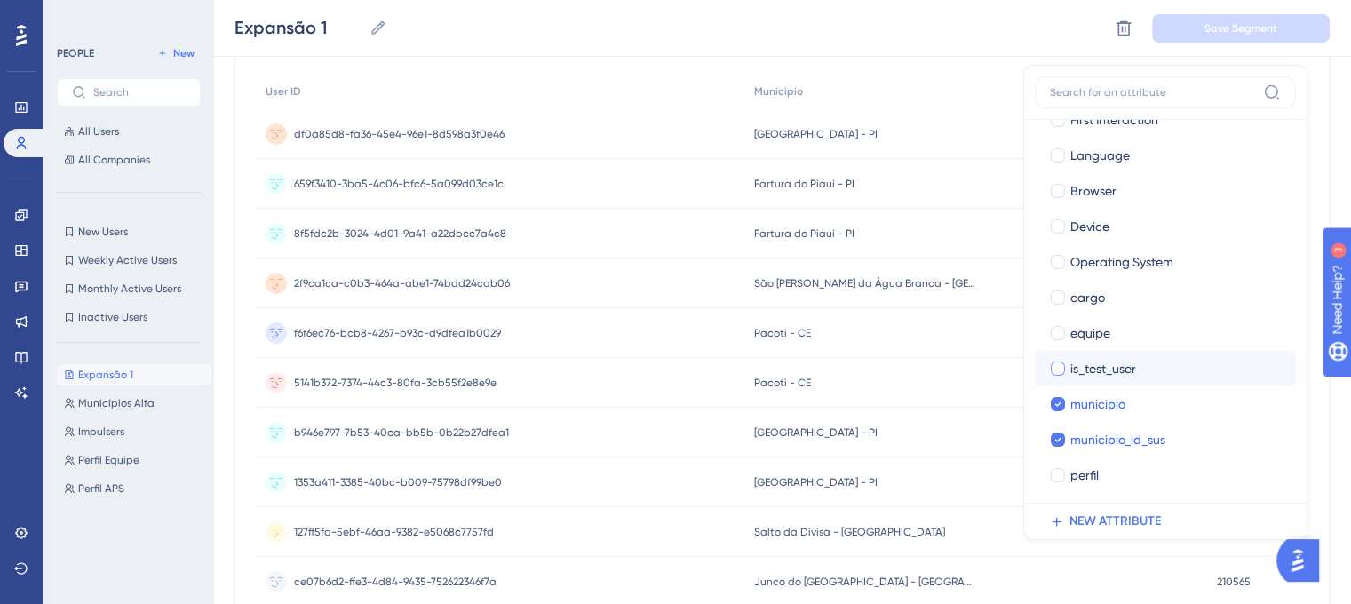
click at [1117, 373] on span "is_test_user" at bounding box center [1103, 368] width 66 height 21
checkbox input "true"
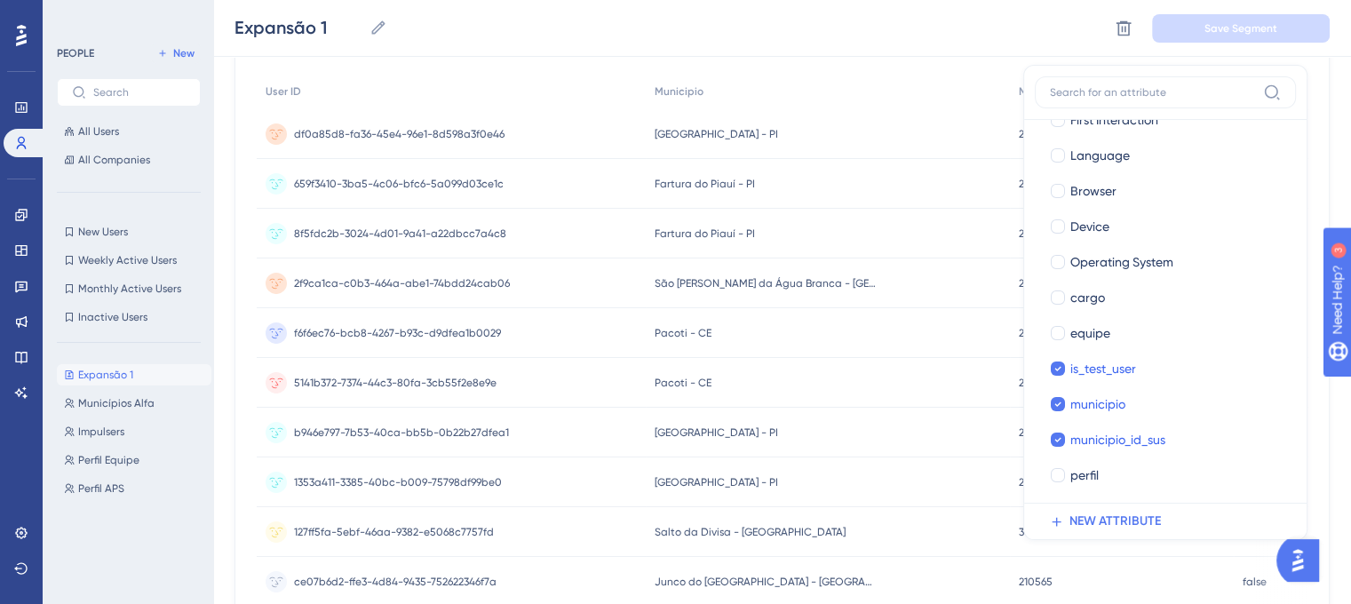
click at [831, 56] on div "Expansão 1 Expansão 1 Delete Segment Save Segment" at bounding box center [782, 28] width 1138 height 57
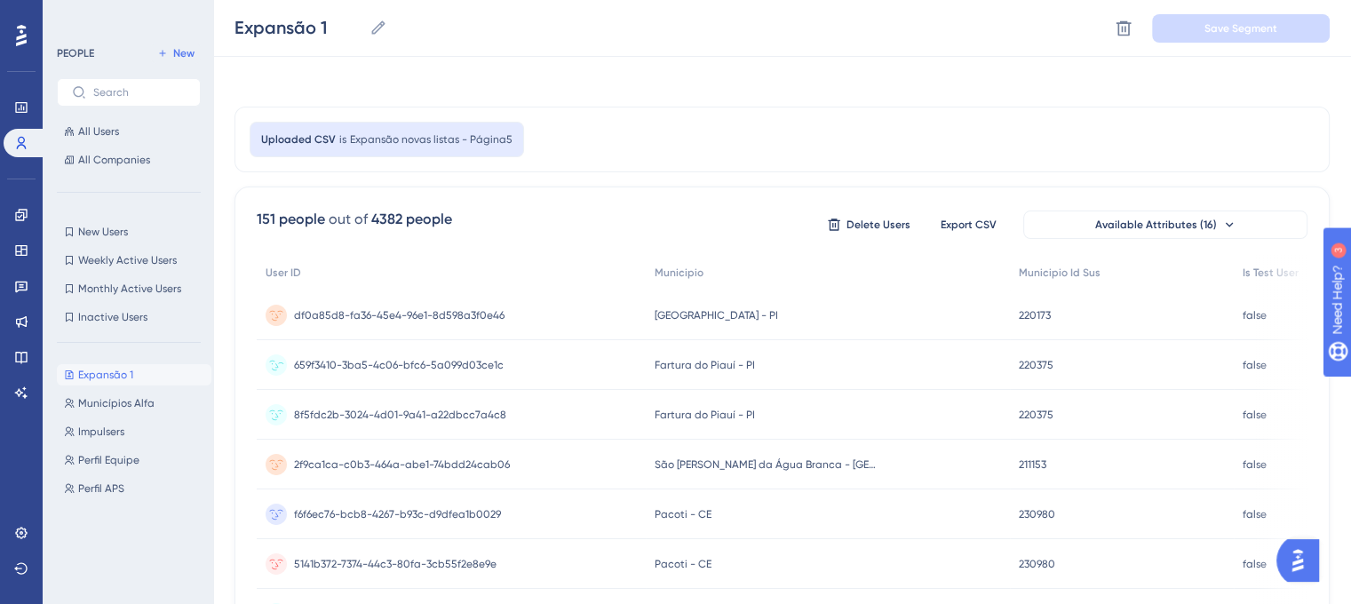
scroll to position [0, 0]
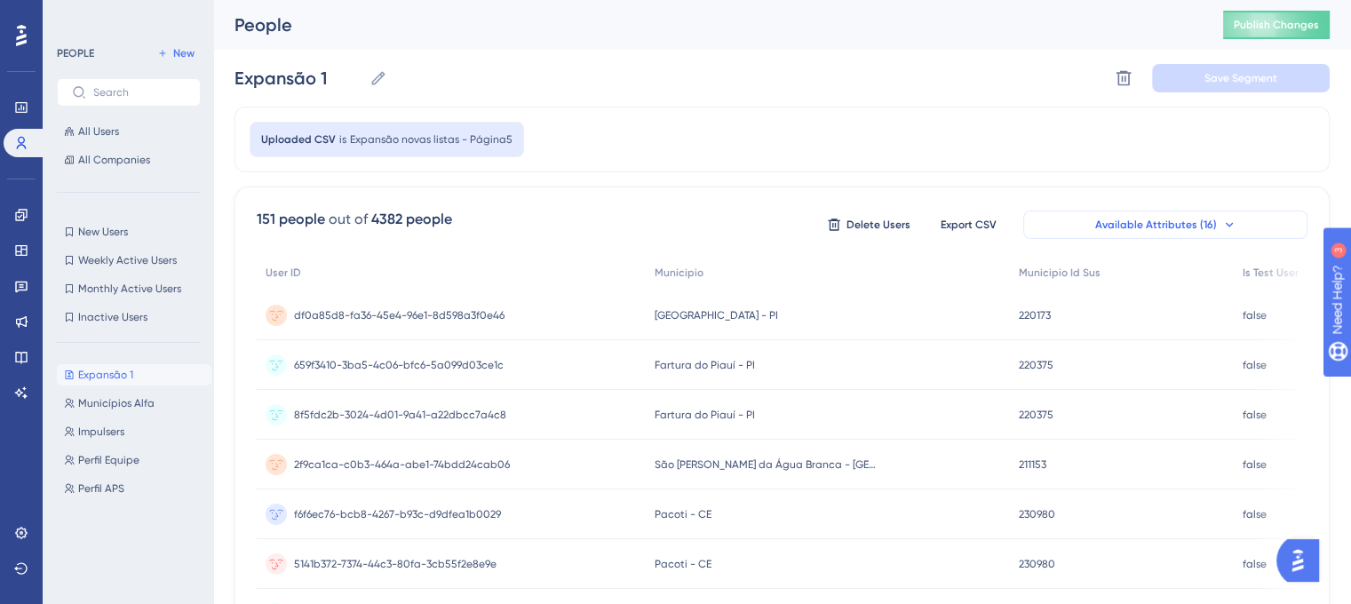
click at [1215, 226] on button "Available Attributes (16)" at bounding box center [1165, 225] width 284 height 28
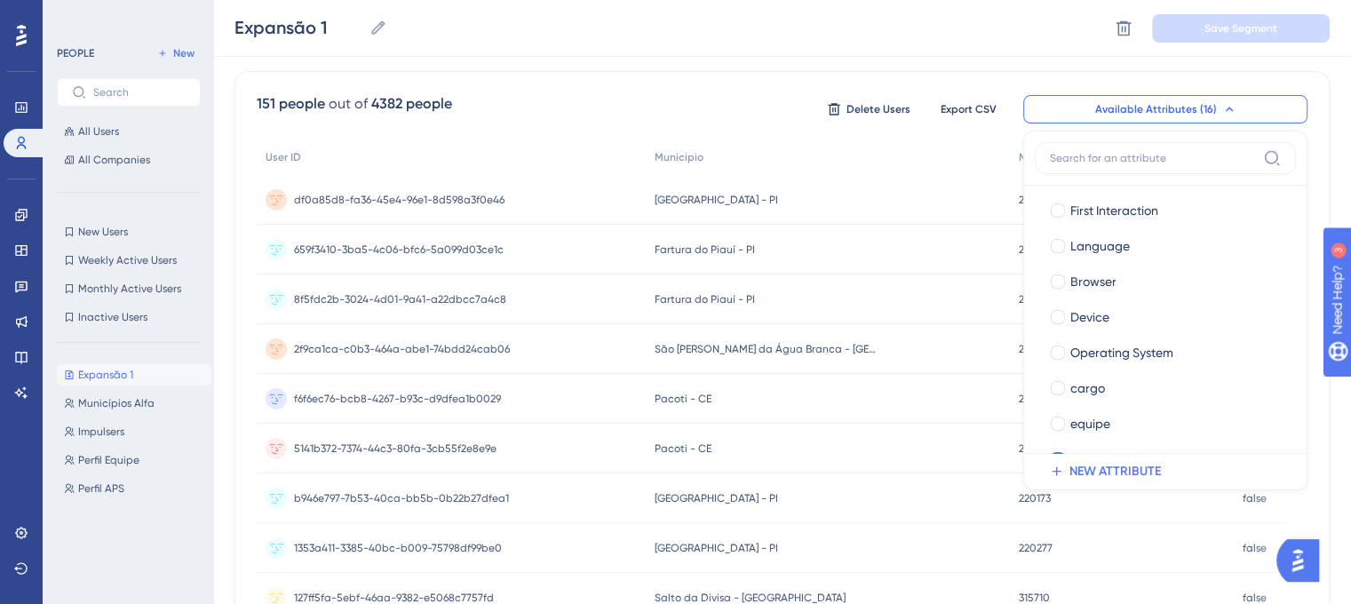
scroll to position [322, 0]
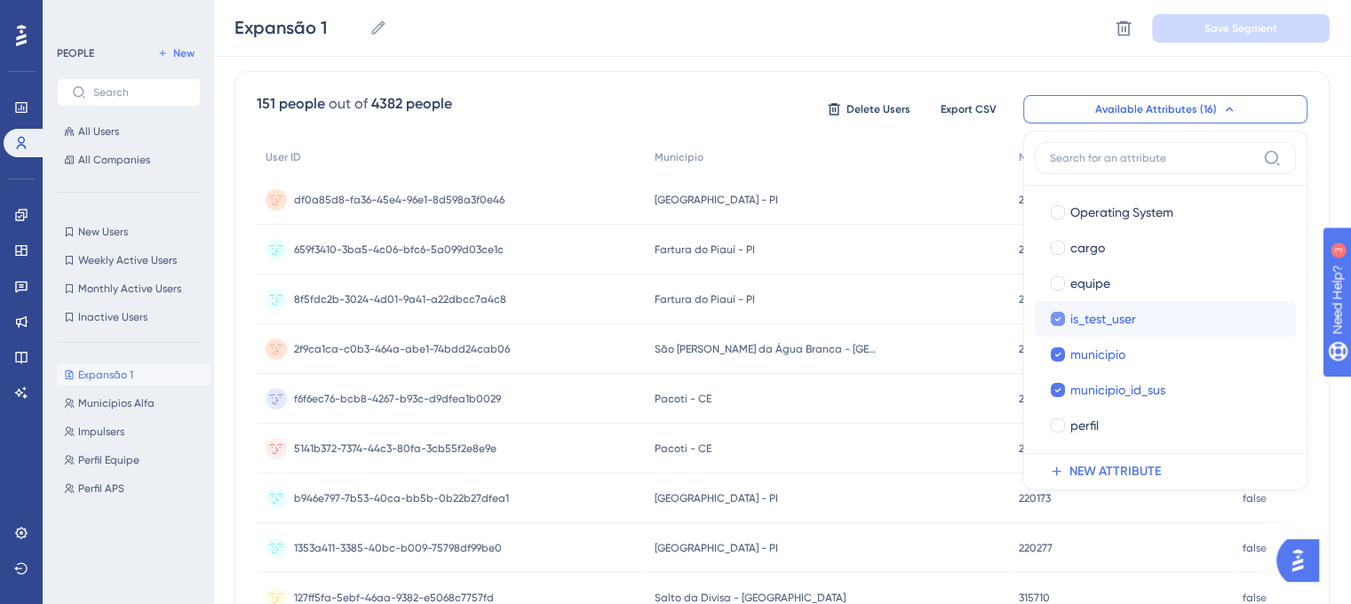
click at [1117, 308] on span "is_test_user" at bounding box center [1103, 318] width 66 height 21
checkbox input "false"
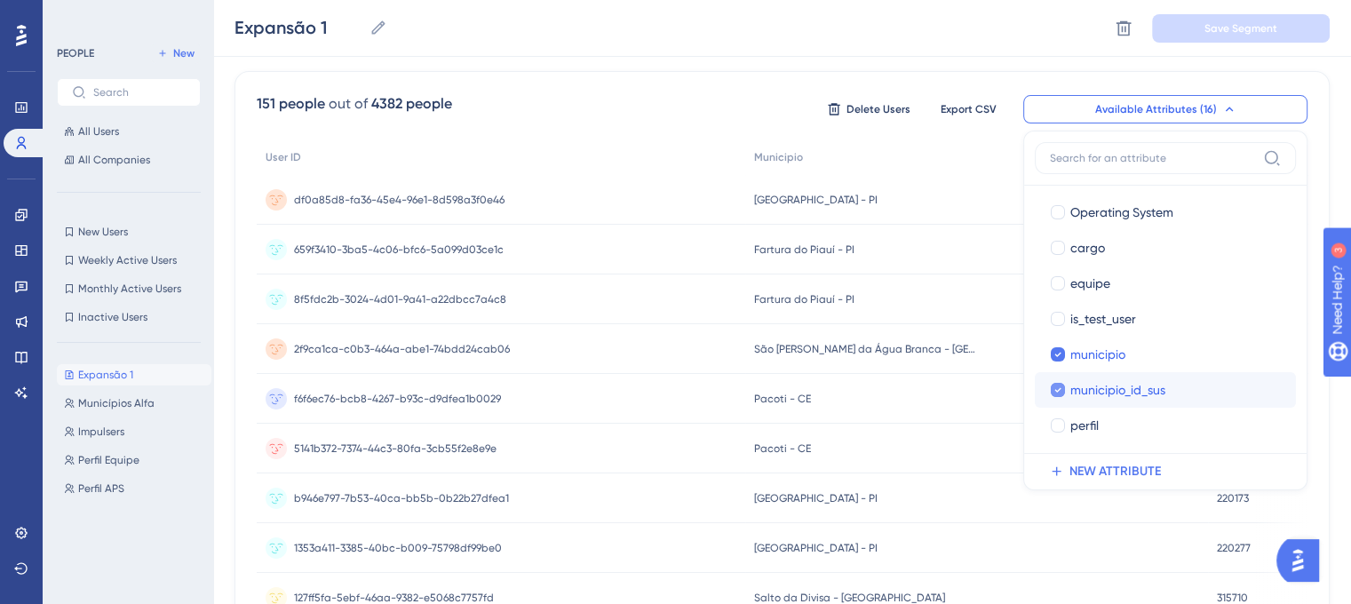
click at [1126, 394] on span "municipio_id_sus" at bounding box center [1117, 389] width 95 height 21
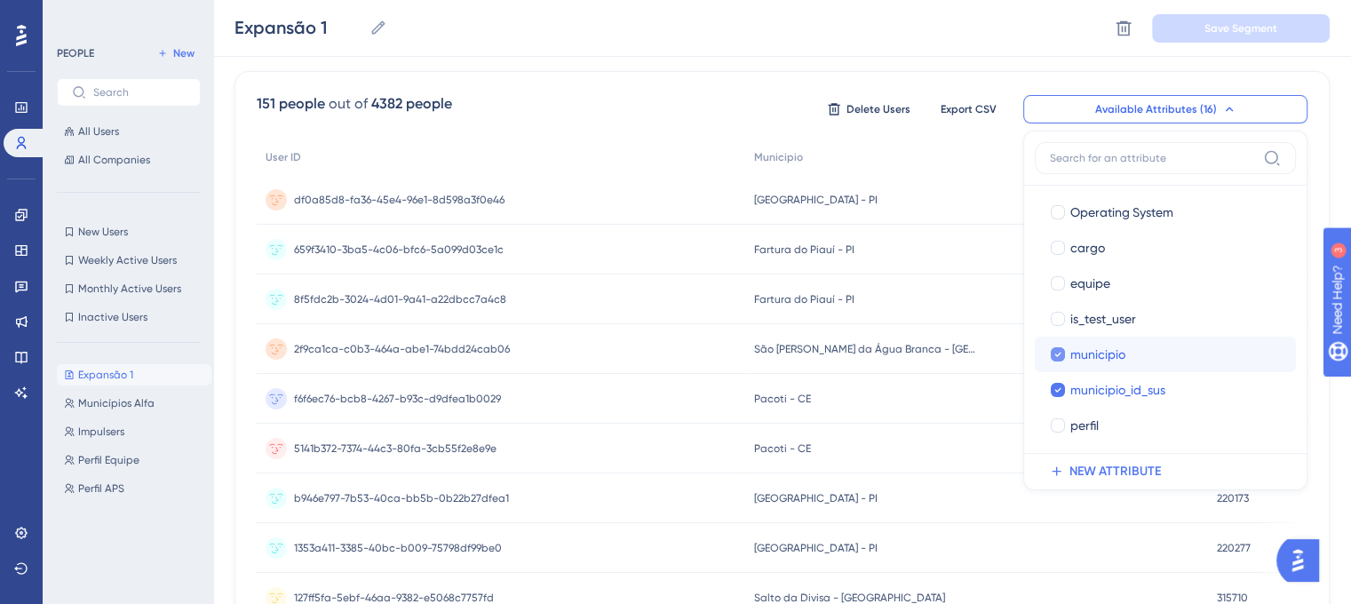
checkbox input "false"
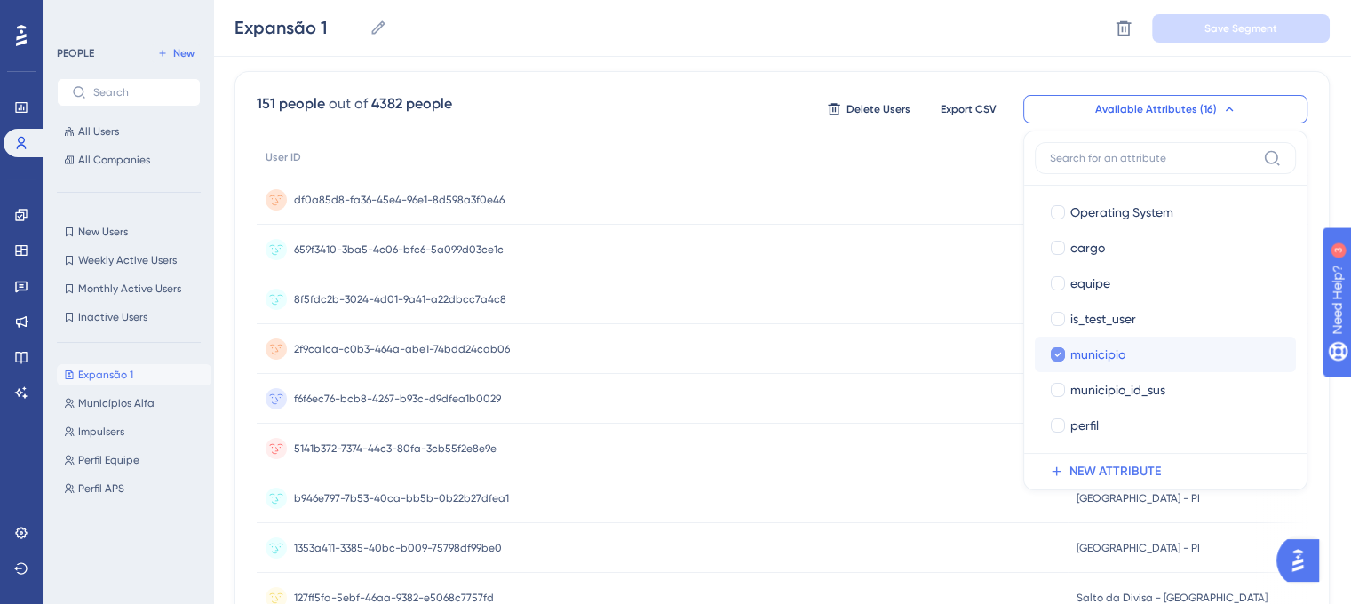
click at [1133, 353] on div "municipio" at bounding box center [1175, 354] width 211 height 21
checkbox input "false"
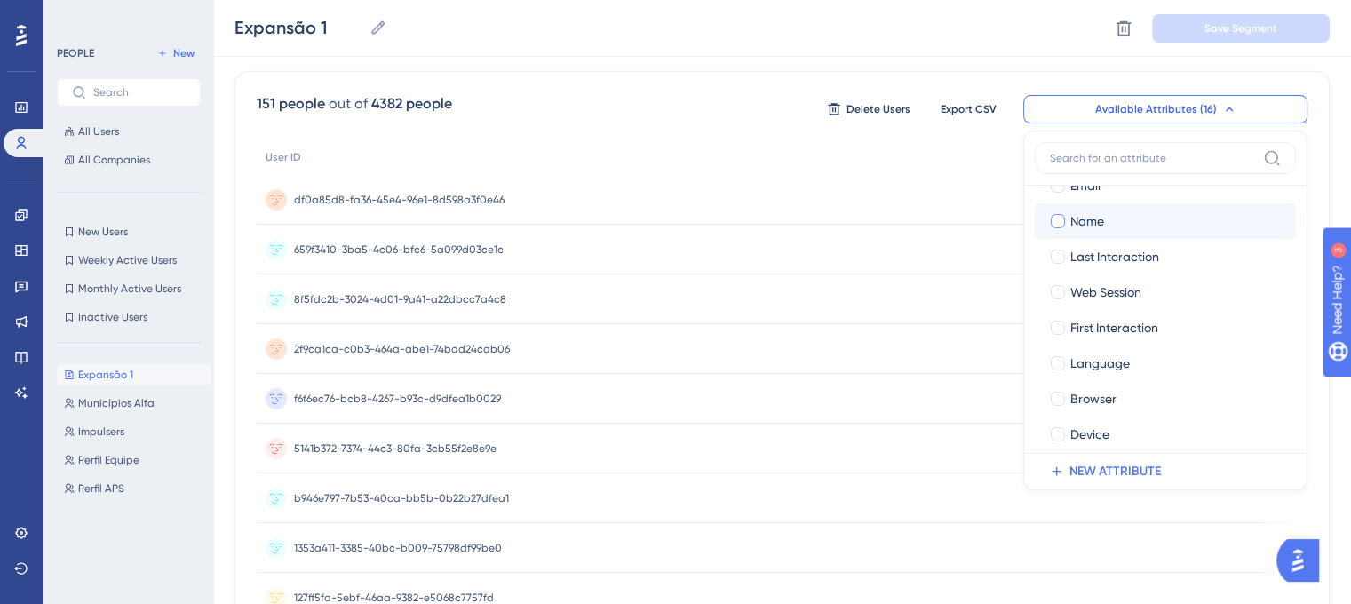
scroll to position [55, 0]
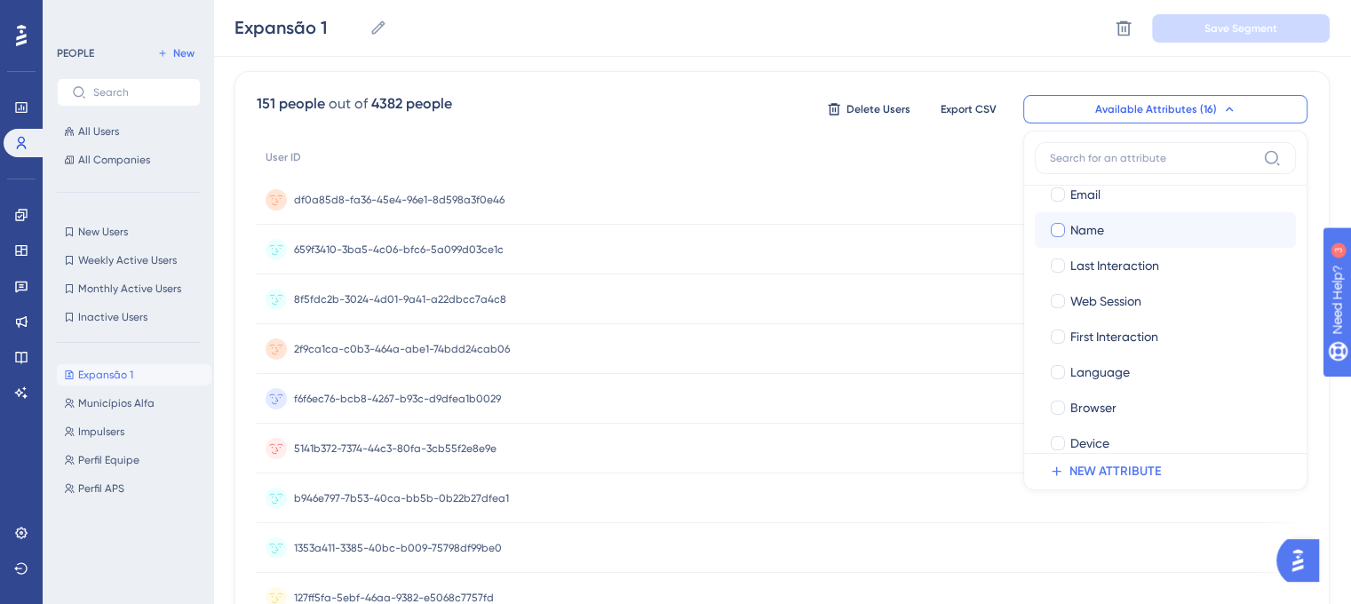
click at [1126, 216] on label "Name Name" at bounding box center [1165, 230] width 261 height 36
click at [1059, 285] on input "Name" at bounding box center [1058, 285] width 1 height 1
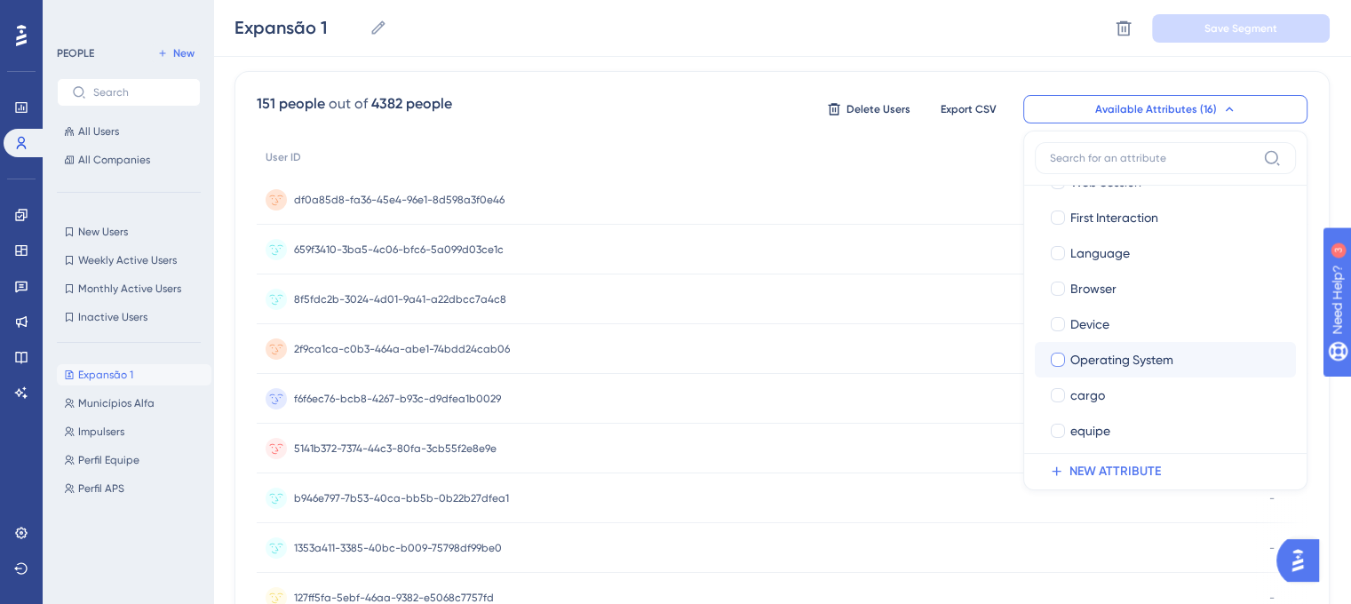
scroll to position [233, 0]
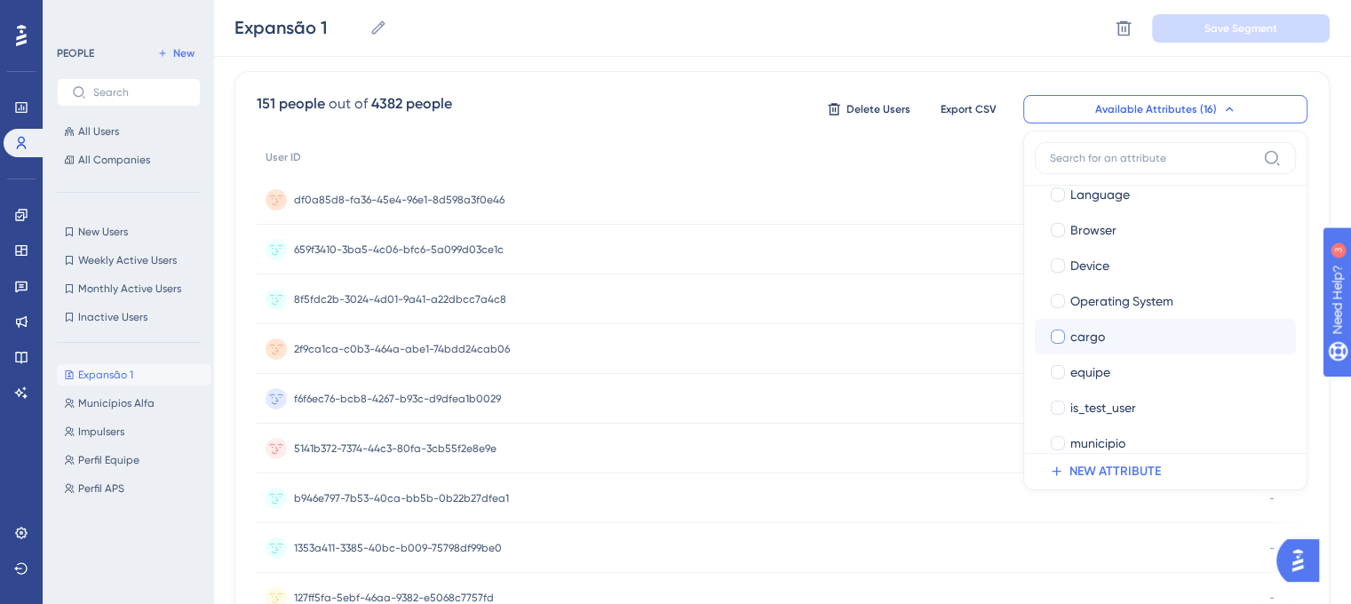
click at [1127, 331] on div "cargo" at bounding box center [1175, 336] width 211 height 21
checkbox input "true"
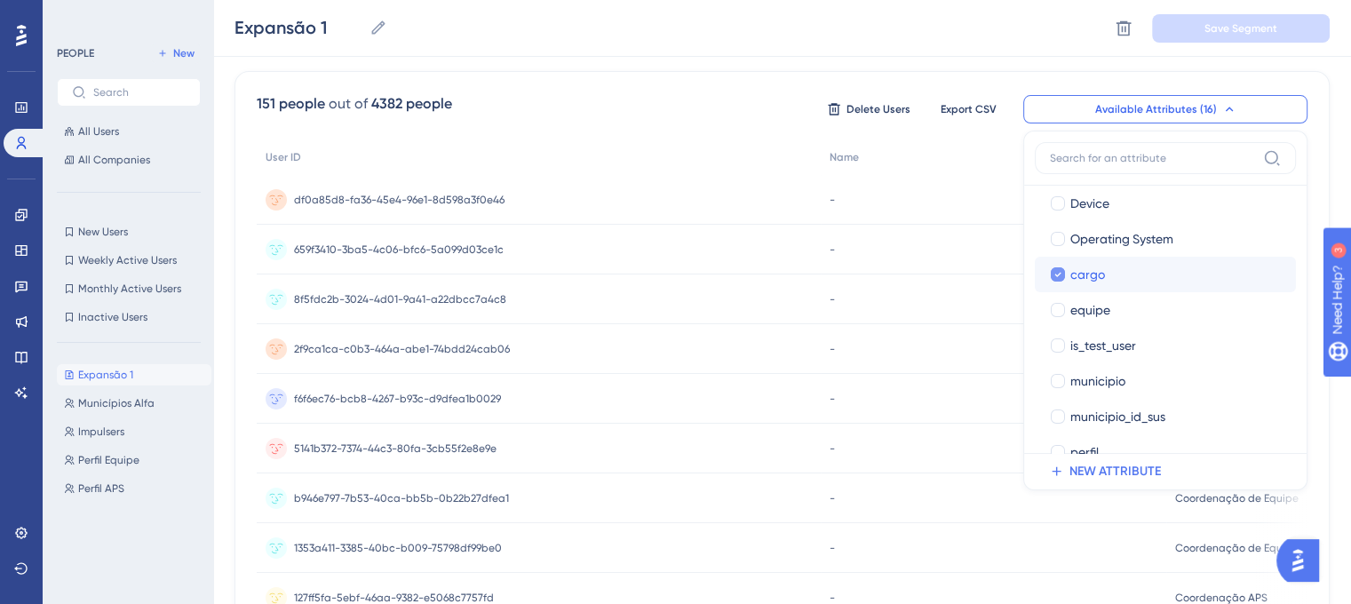
scroll to position [322, 0]
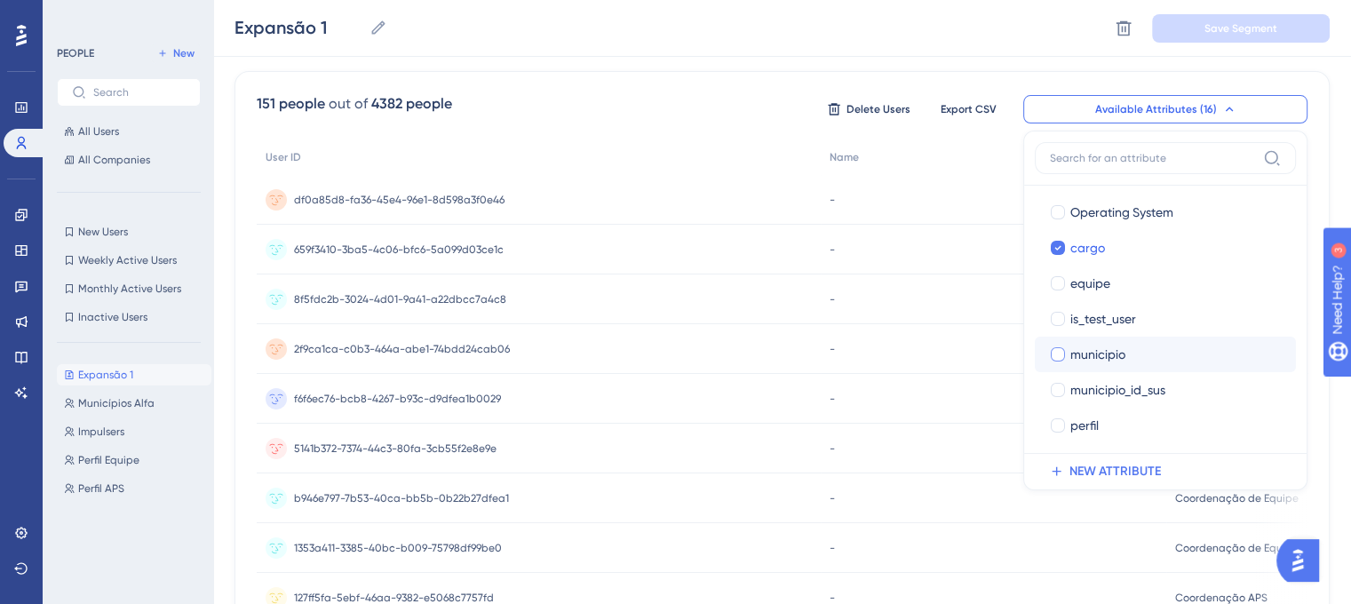
click at [1135, 352] on div "municipio" at bounding box center [1175, 354] width 211 height 21
checkbox input "true"
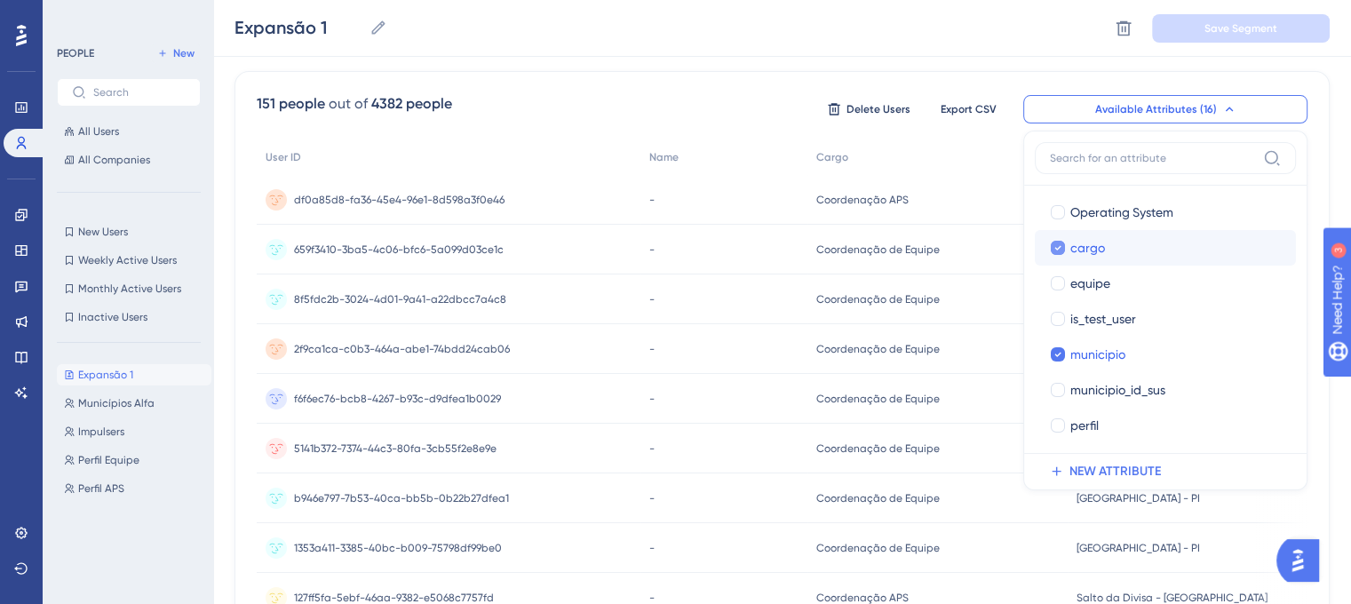
click at [1108, 251] on div "cargo" at bounding box center [1175, 247] width 211 height 21
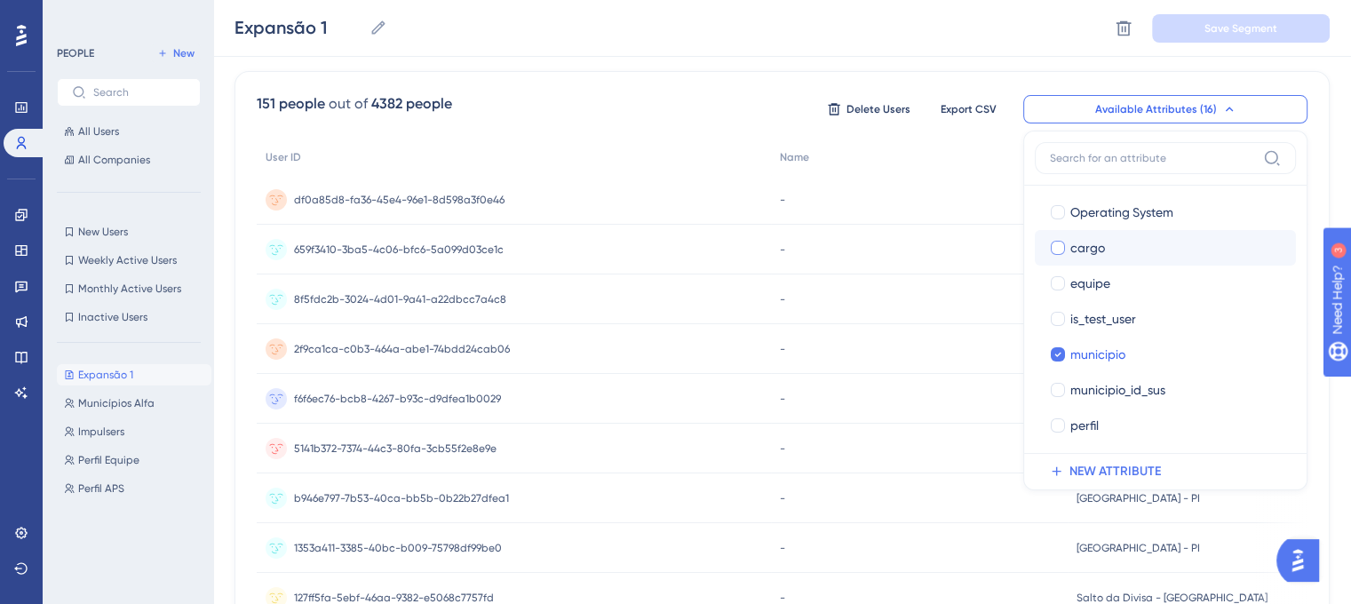
click at [1108, 251] on div "cargo" at bounding box center [1175, 247] width 211 height 21
checkbox input "true"
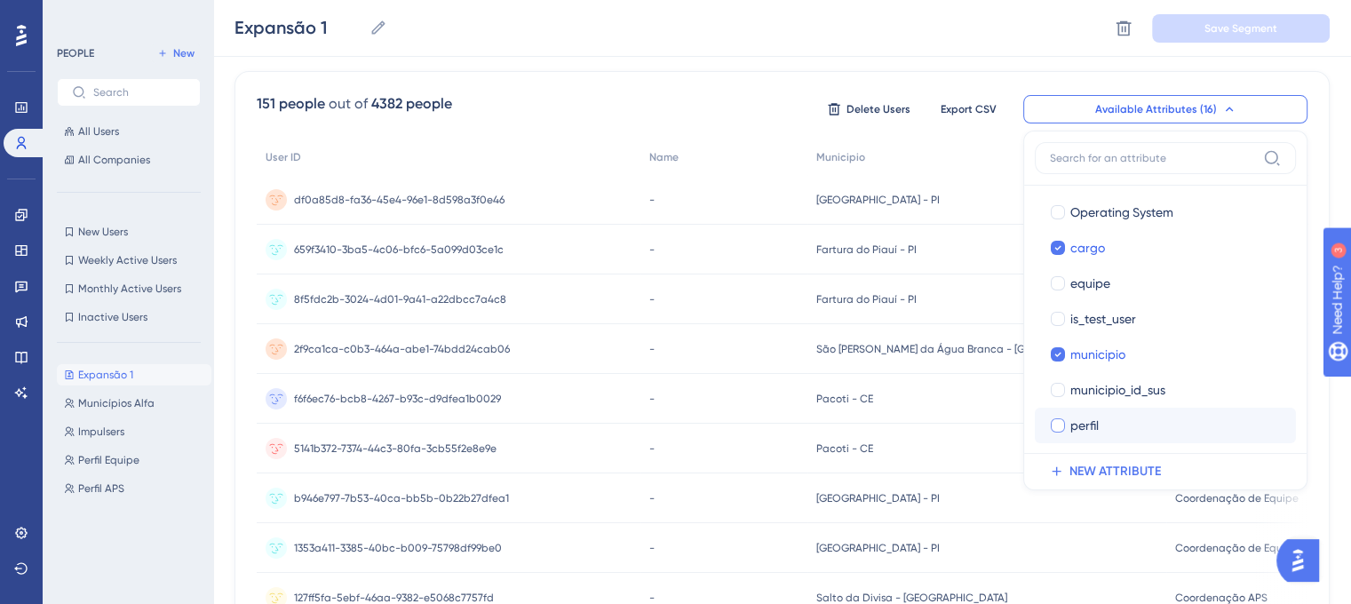
click at [1161, 431] on div "perfil" at bounding box center [1175, 425] width 211 height 21
checkbox input "true"
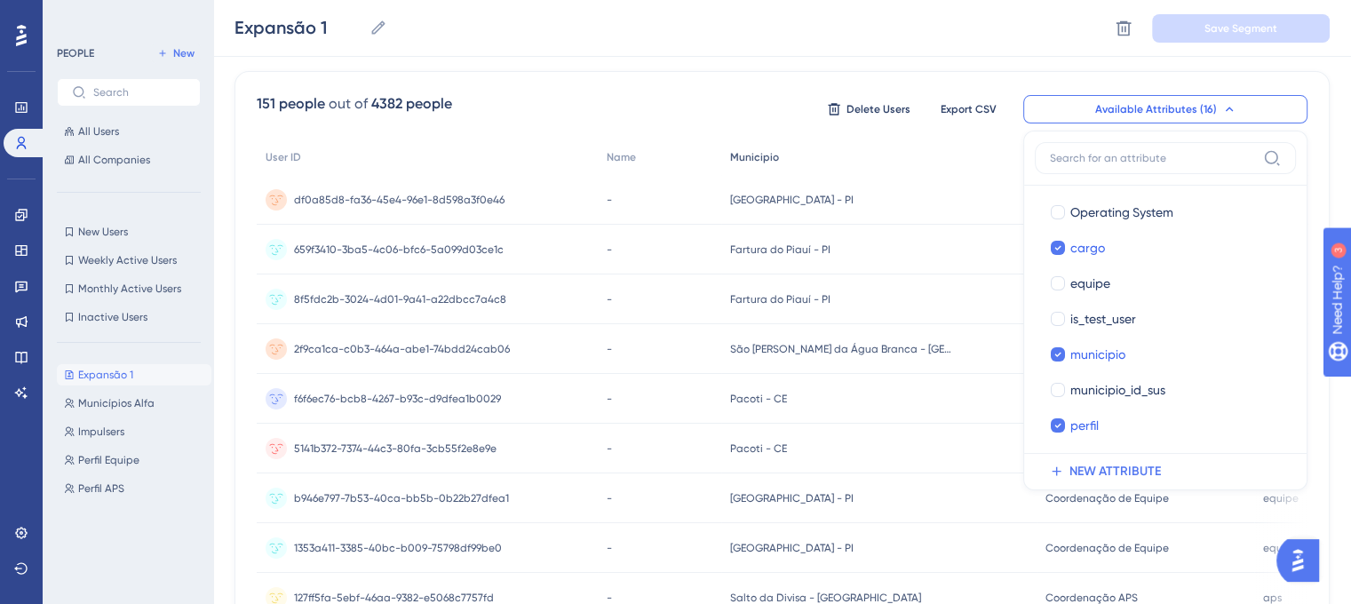
click at [867, 166] on div "Municipio" at bounding box center [879, 157] width 316 height 36
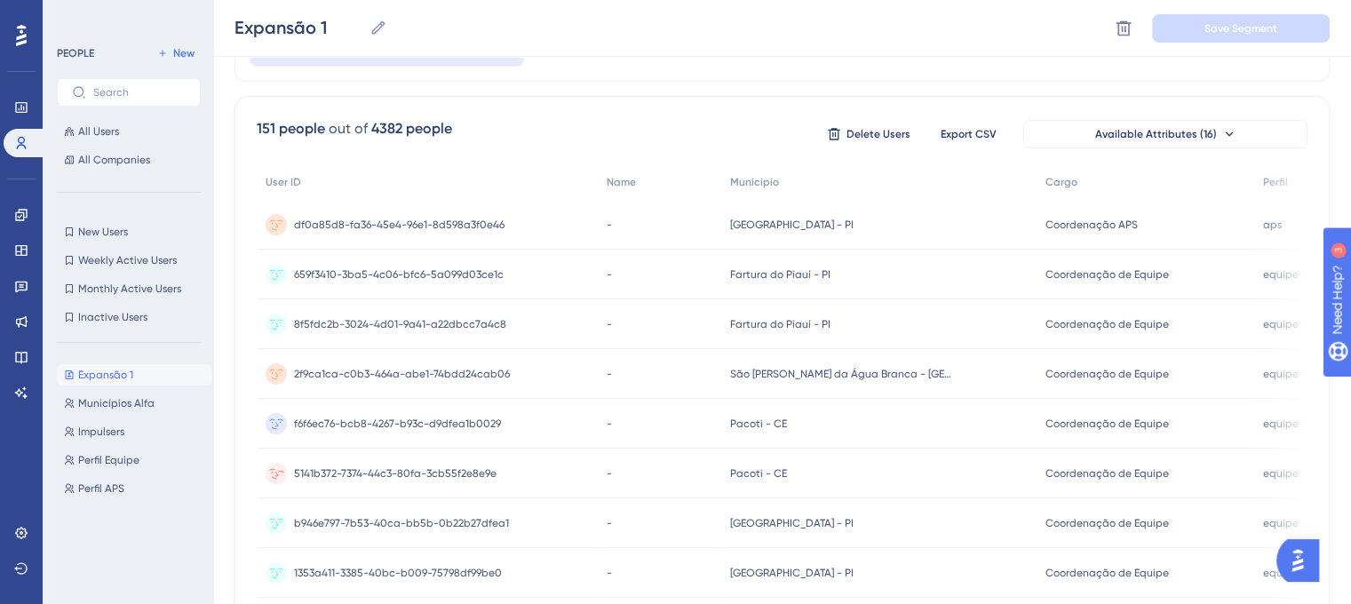
scroll to position [0, 0]
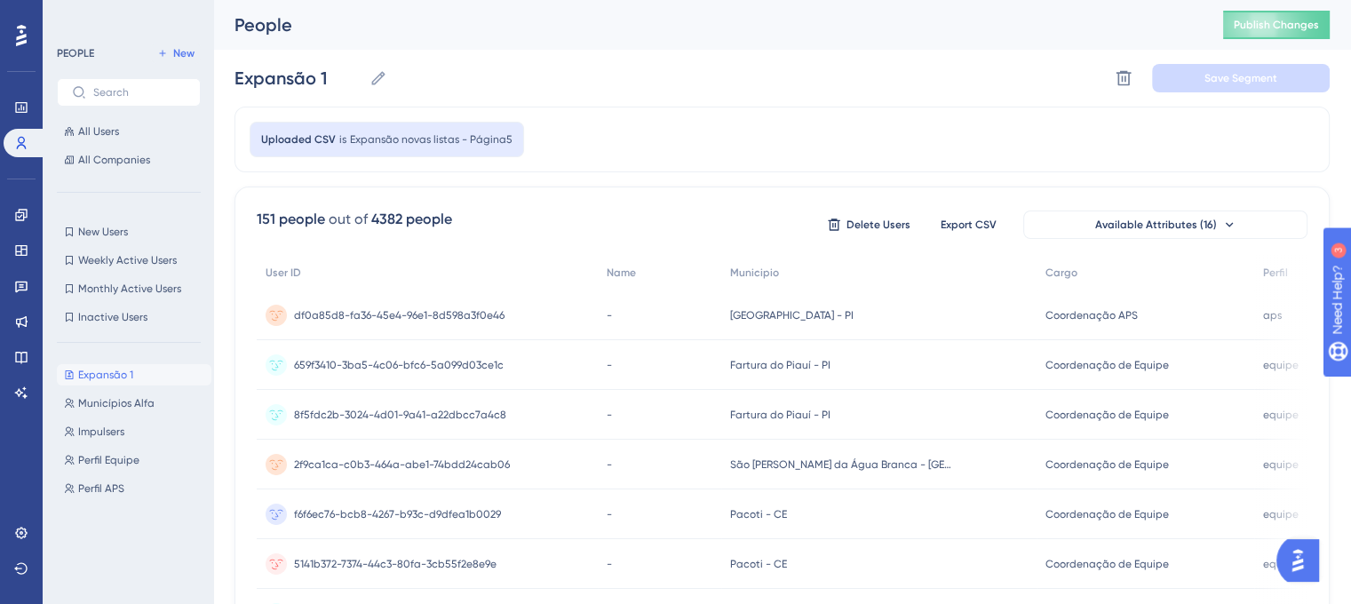
click at [1168, 211] on div "Available Attributes (16)" at bounding box center [1165, 225] width 284 height 28
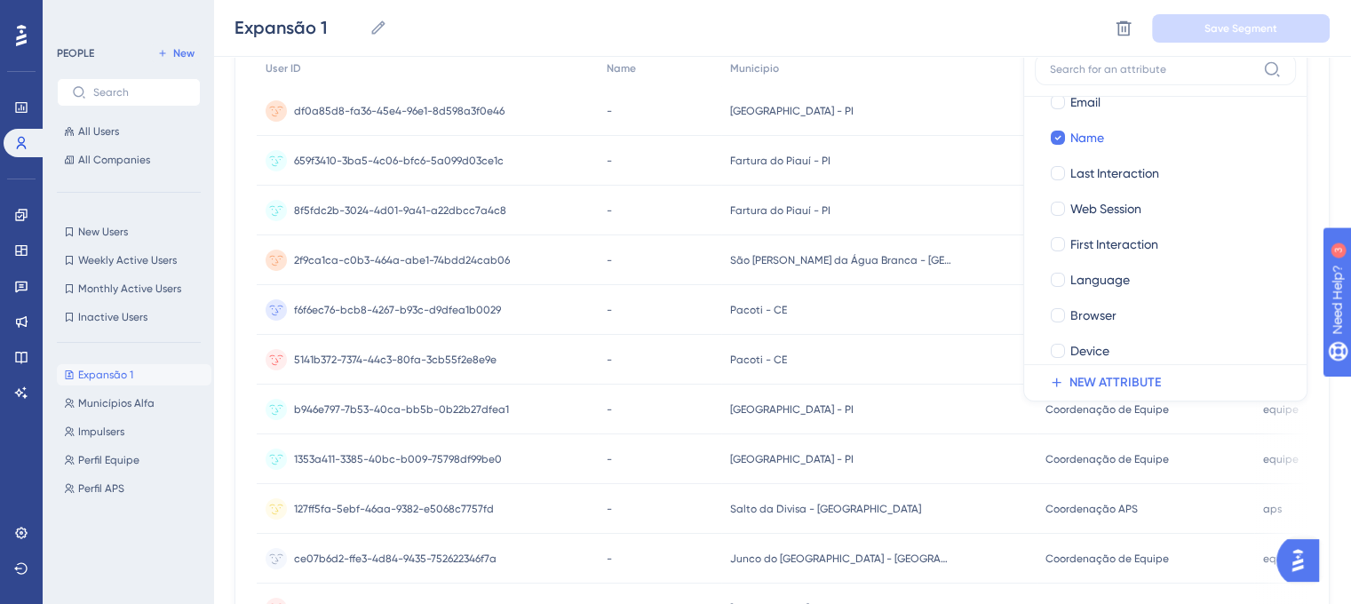
scroll to position [89, 0]
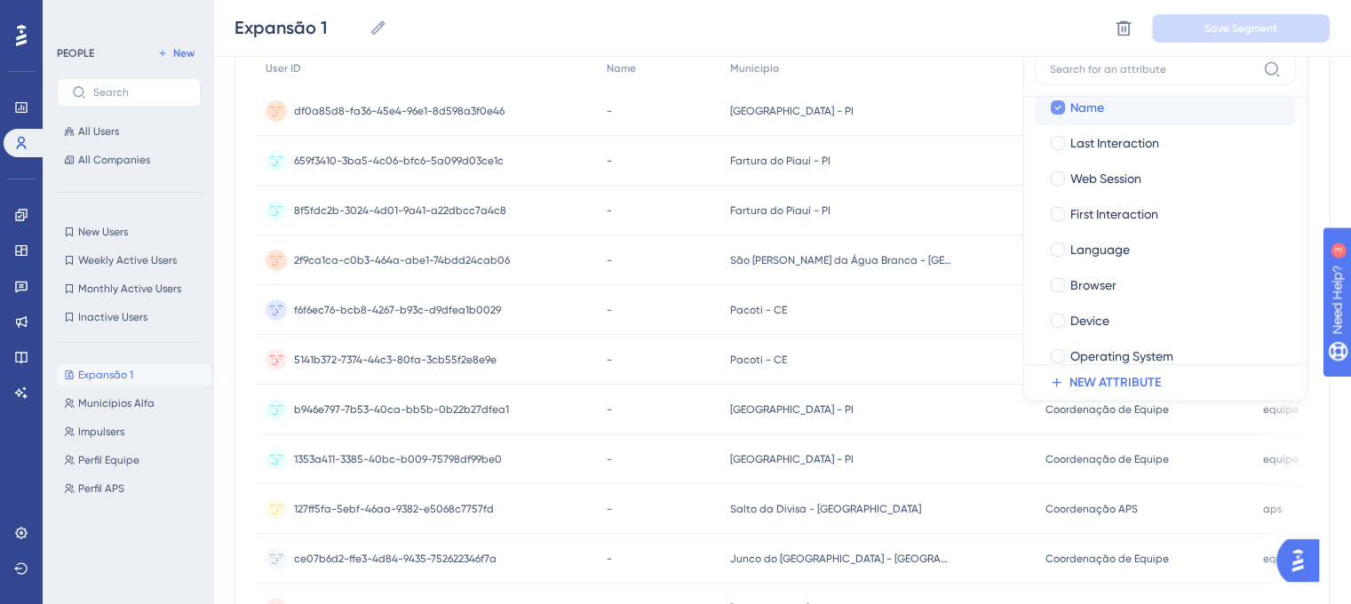
click at [1059, 102] on icon at bounding box center [1057, 107] width 7 height 12
checkbox input "false"
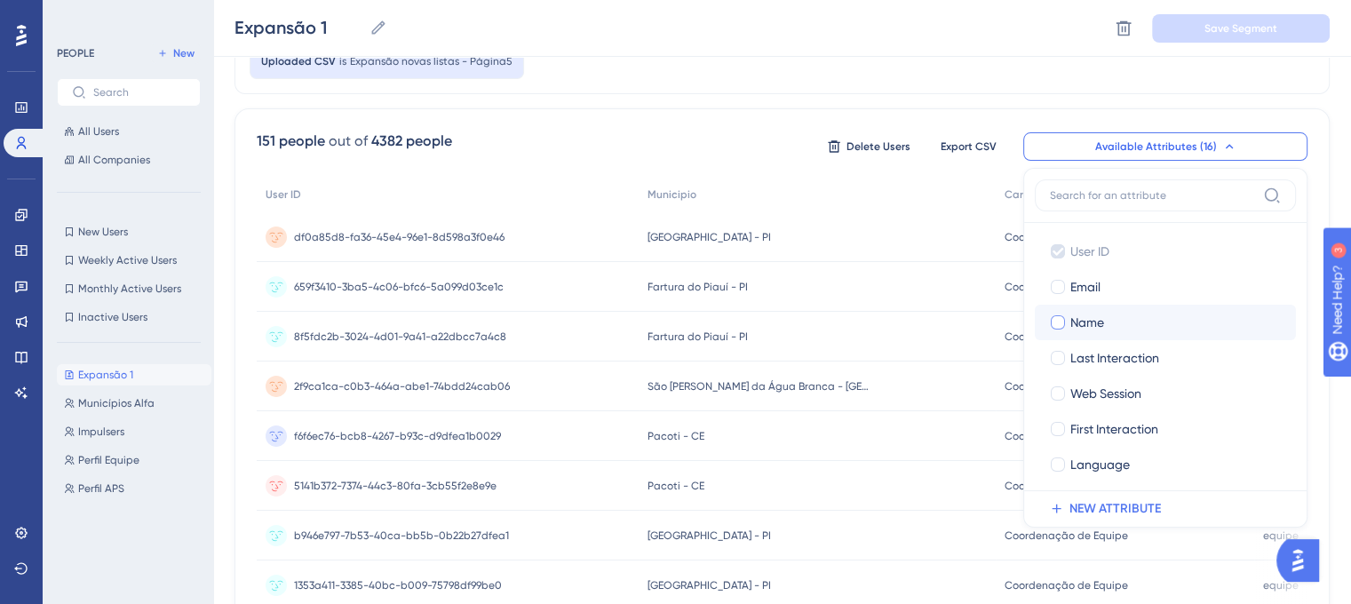
scroll to position [0, 0]
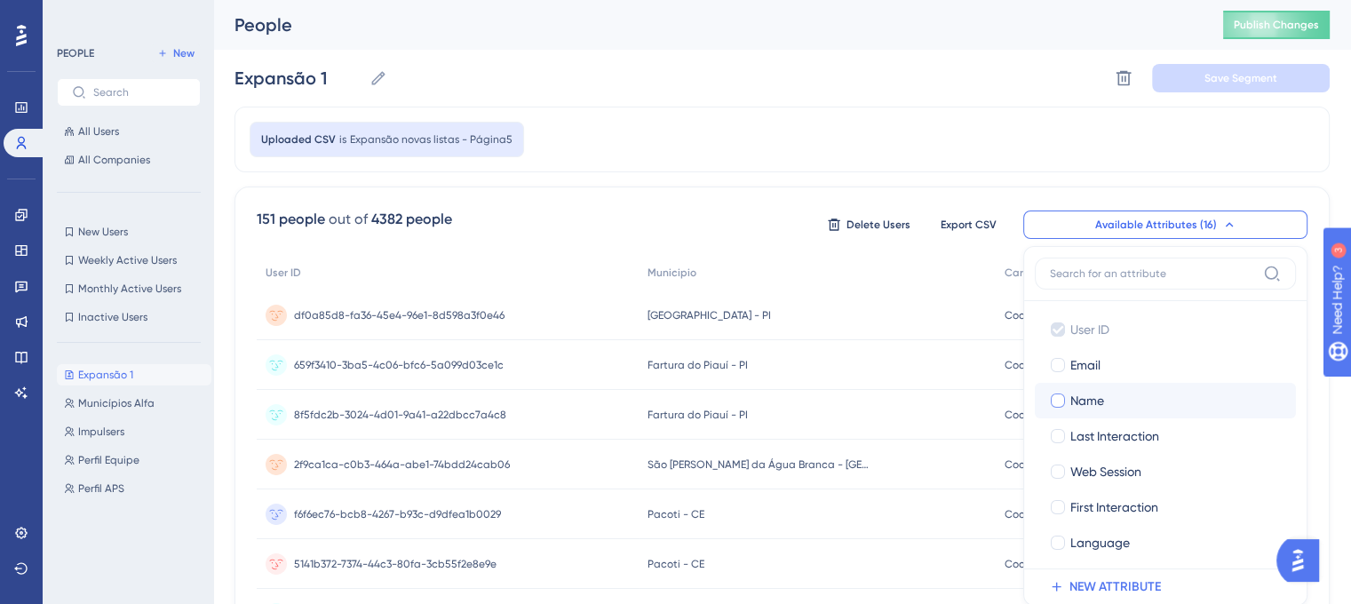
click at [1022, 133] on div "Uploaded CSV is Expansão novas listas - Página5" at bounding box center [781, 140] width 1095 height 66
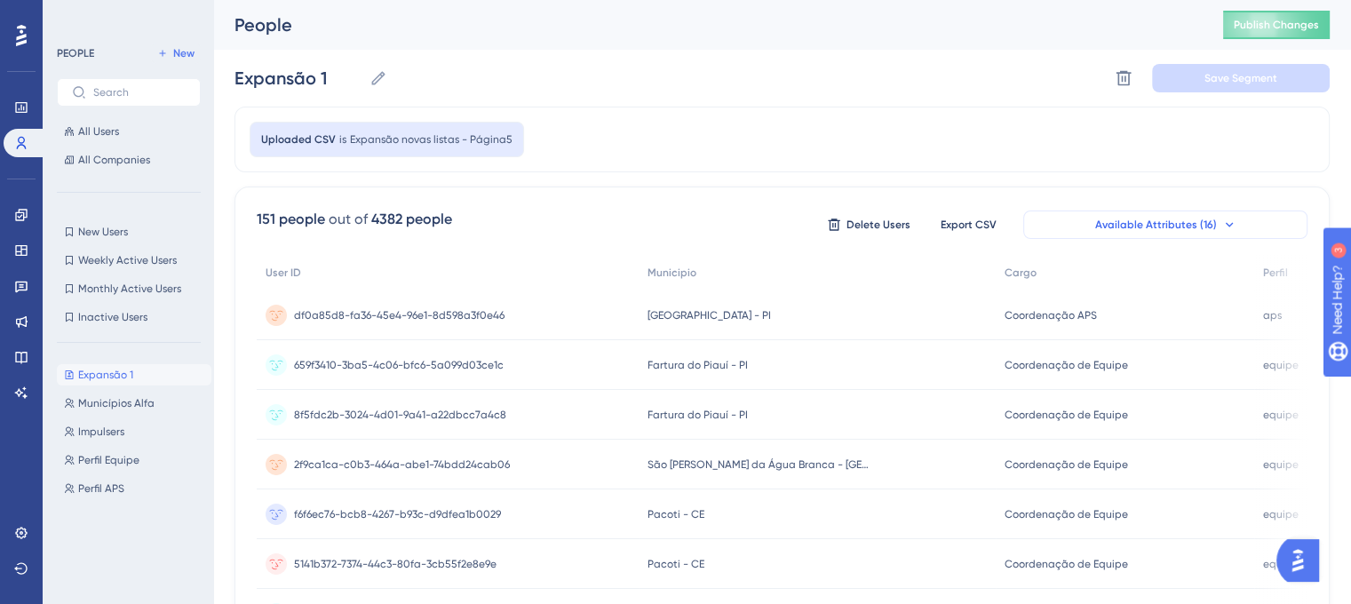
click at [1161, 224] on span "Available Attributes (16)" at bounding box center [1156, 225] width 122 height 14
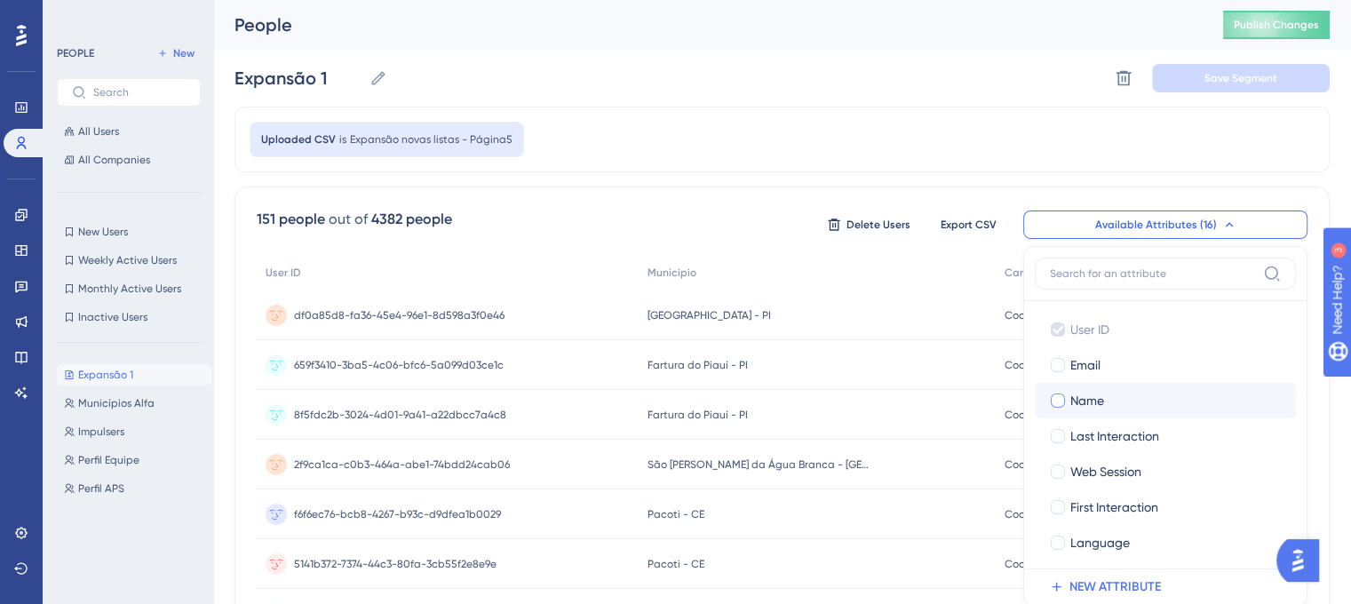
scroll to position [123, 0]
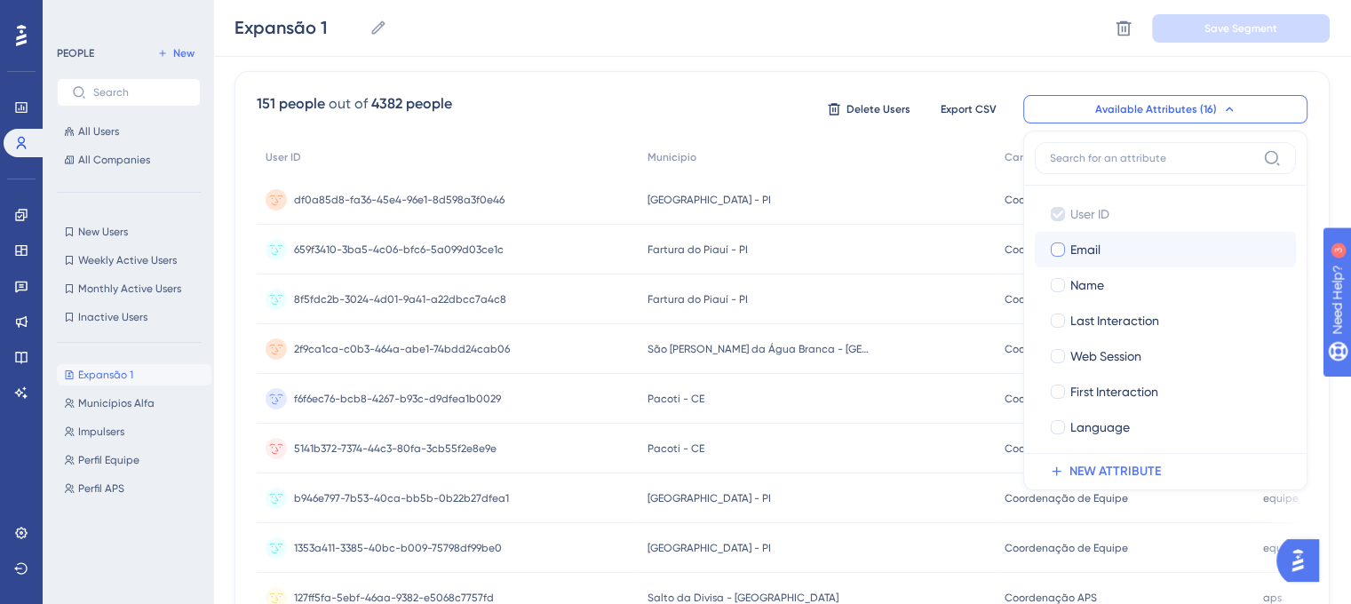
click at [1110, 242] on div "Email" at bounding box center [1175, 249] width 211 height 21
checkbox input "true"
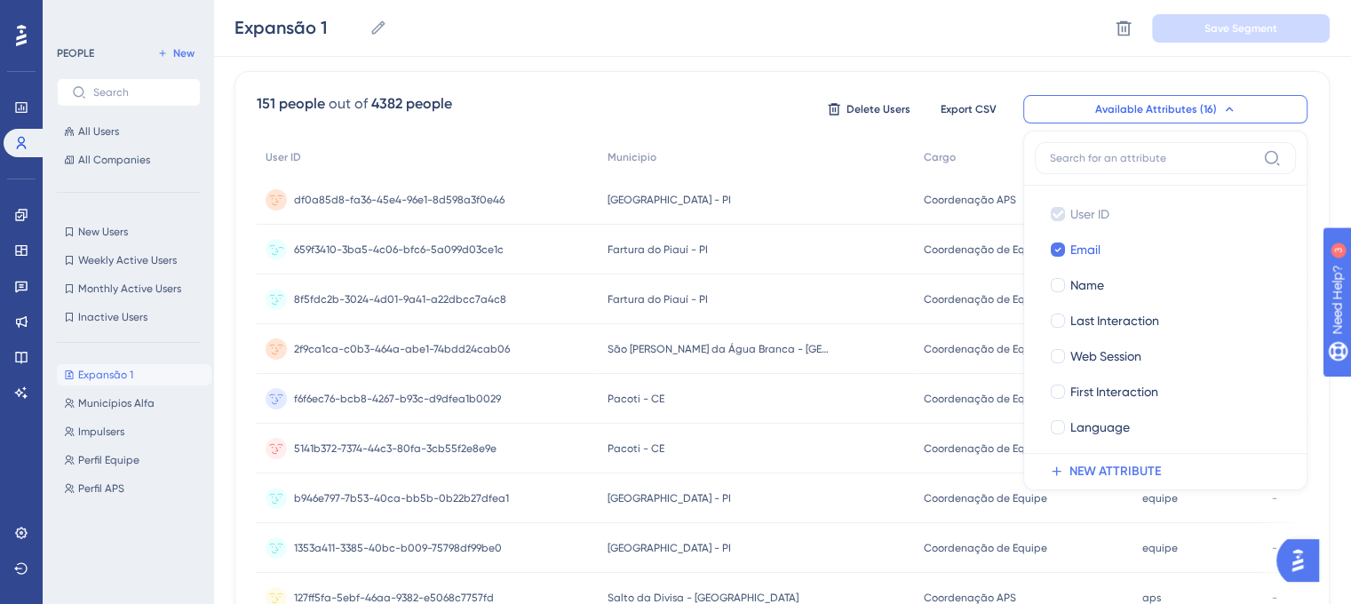
click at [924, 300] on span "Coordenação de Equipe" at bounding box center [985, 299] width 123 height 14
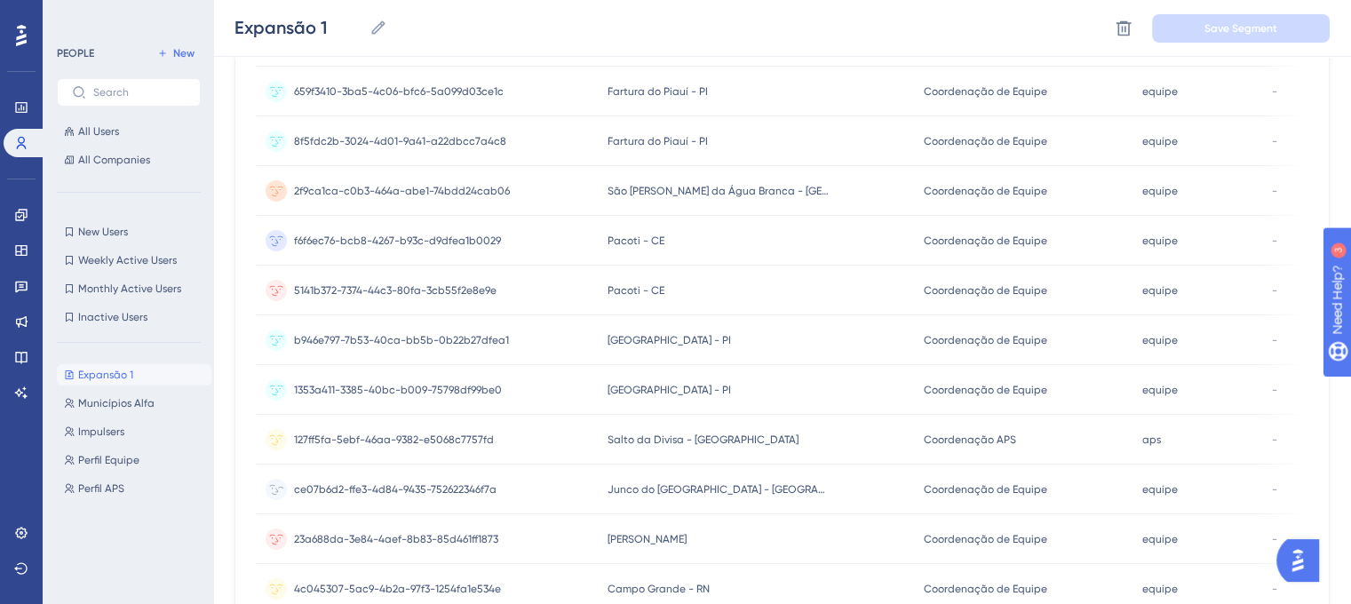
scroll to position [300, 0]
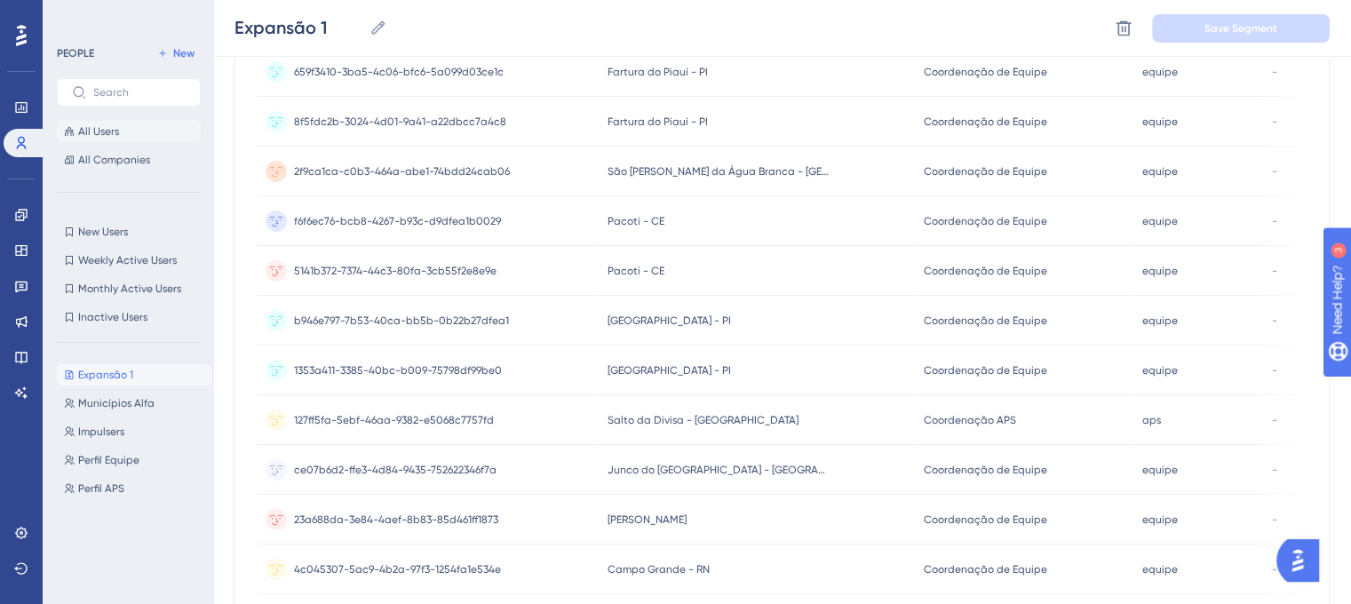
click at [117, 129] on span "All Users" at bounding box center [98, 131] width 41 height 14
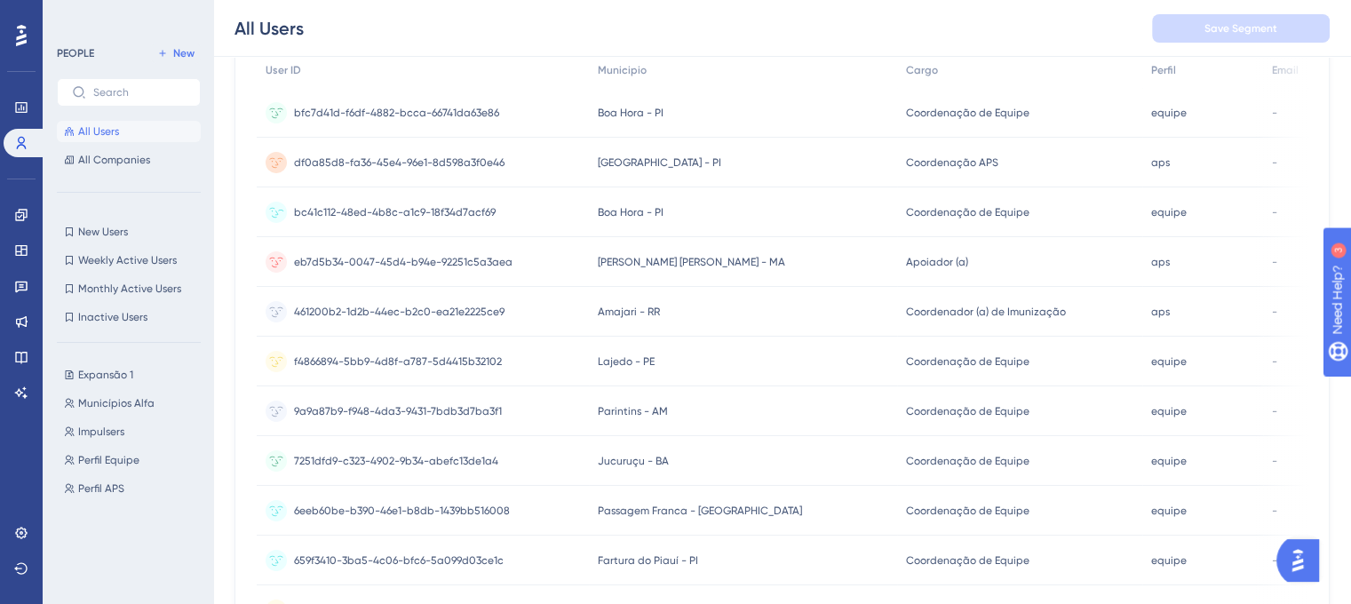
scroll to position [0, 0]
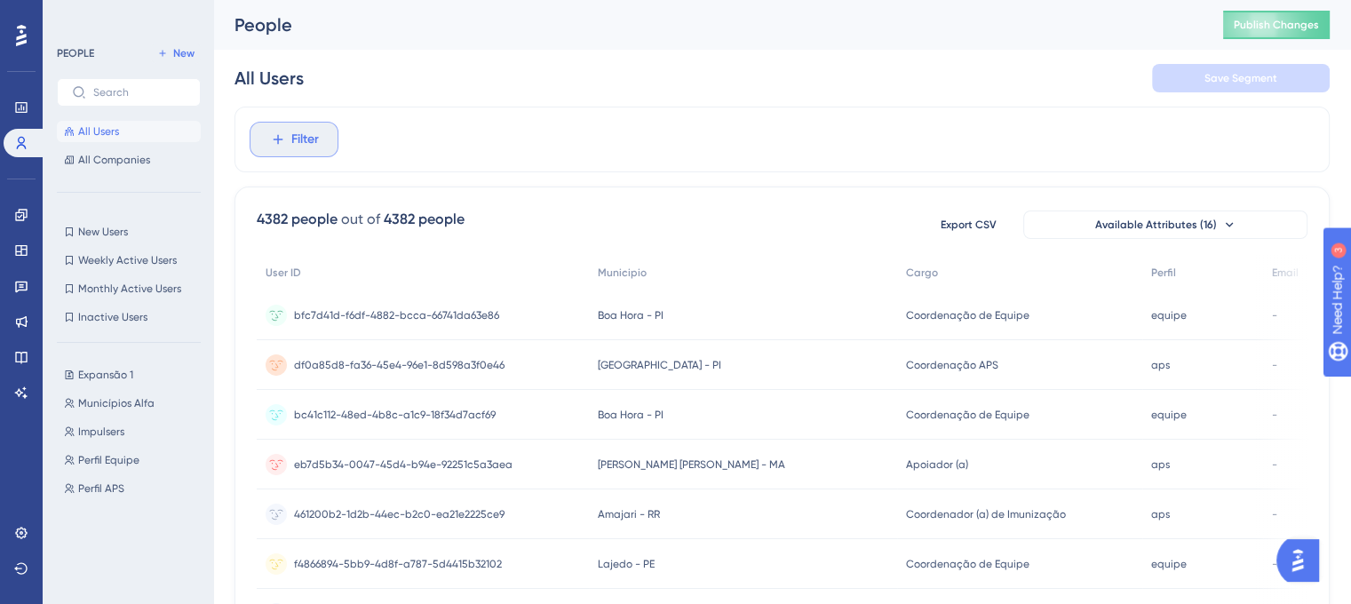
click at [335, 133] on button "Filter" at bounding box center [294, 140] width 89 height 36
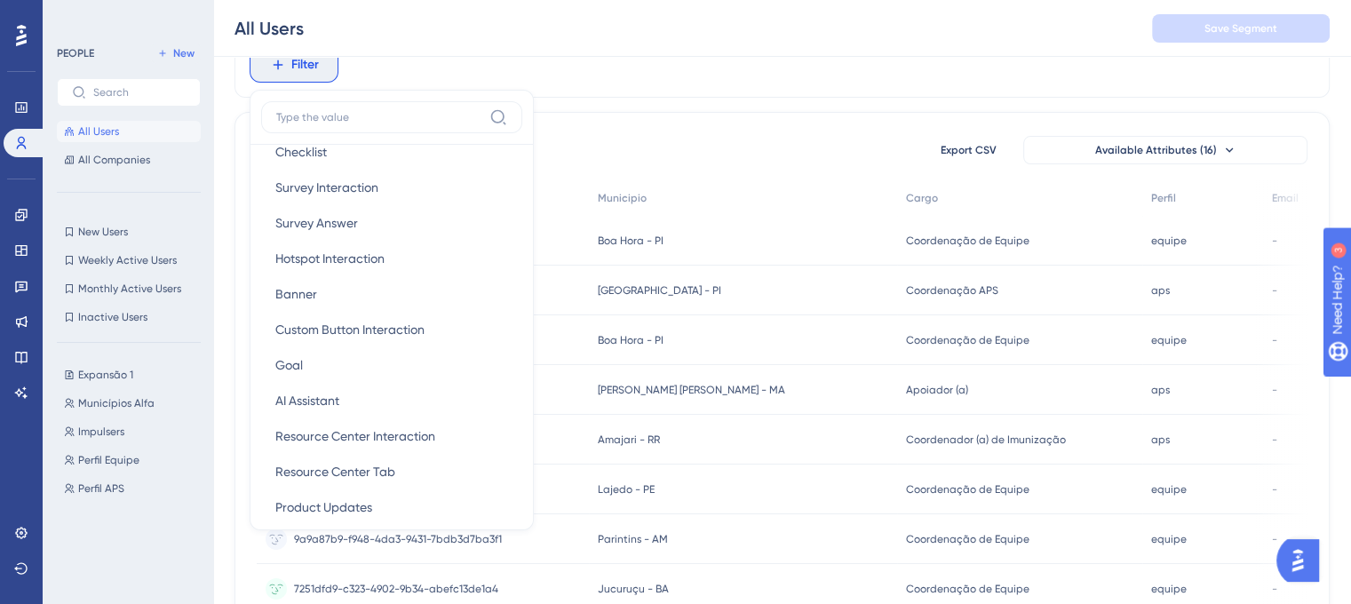
scroll to position [799, 0]
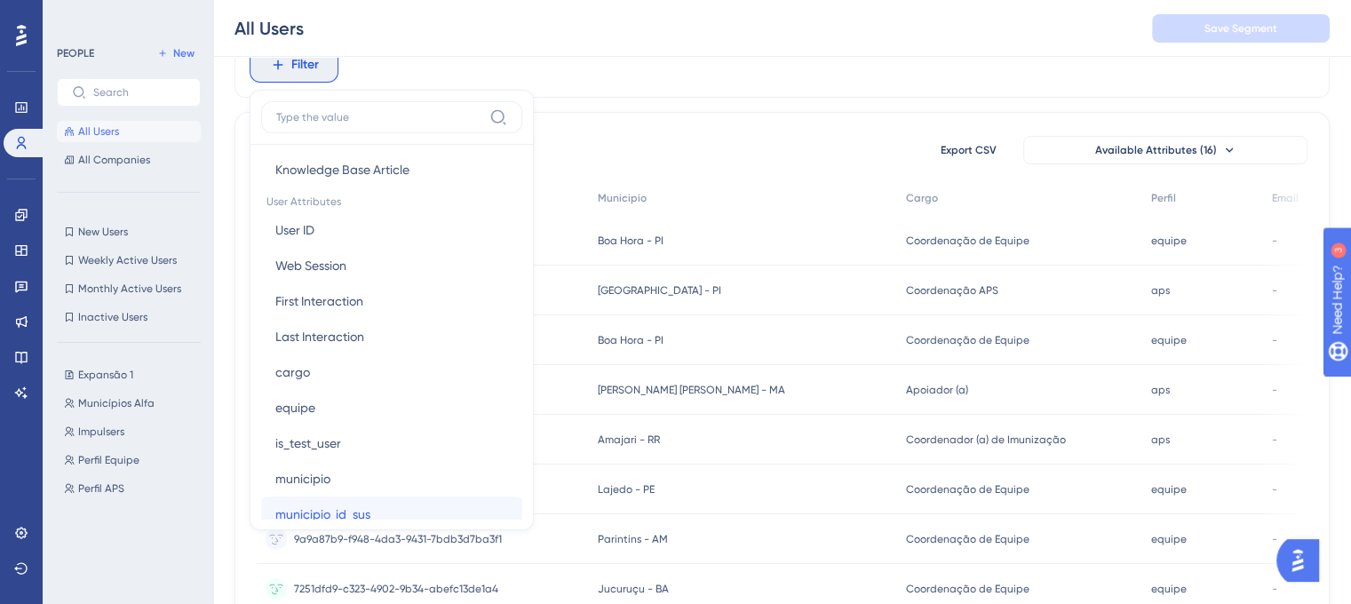
click at [375, 497] on button "municipio_id_sus municipio_id_sus" at bounding box center [391, 515] width 261 height 36
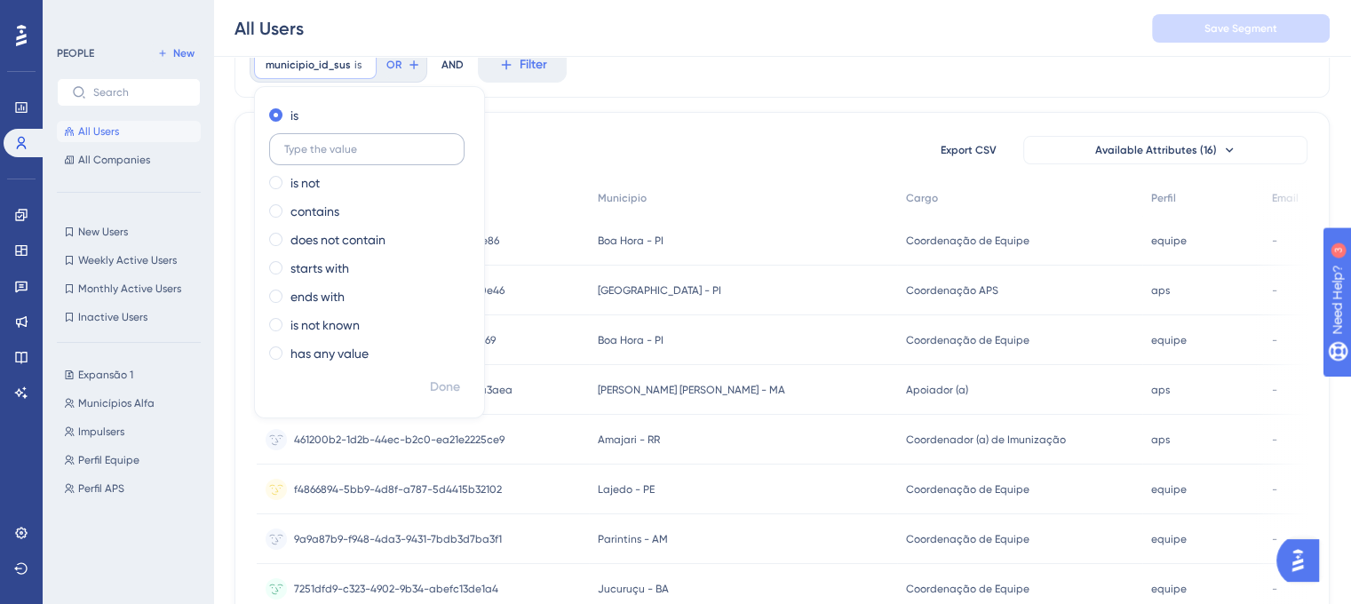
click at [324, 138] on label at bounding box center [366, 149] width 195 height 32
click at [324, 143] on input "text" at bounding box center [366, 149] width 165 height 12
paste input "230655"
type input "230655"
click at [441, 392] on span "Done" at bounding box center [445, 387] width 30 height 21
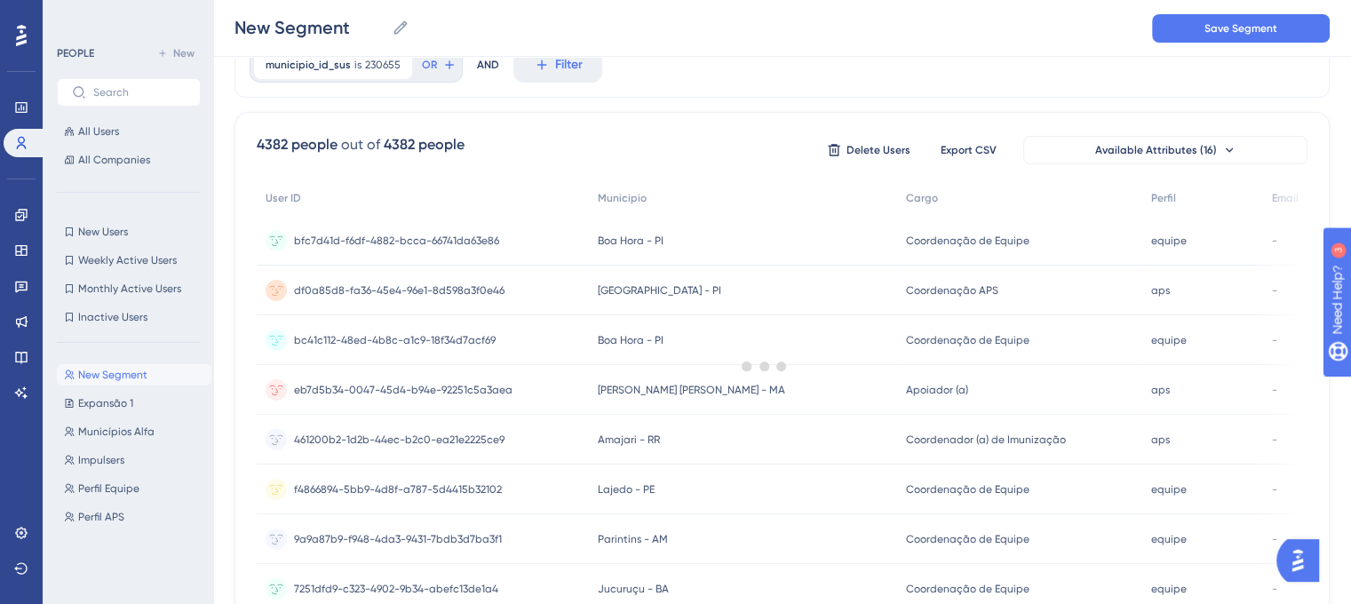
scroll to position [53, 0]
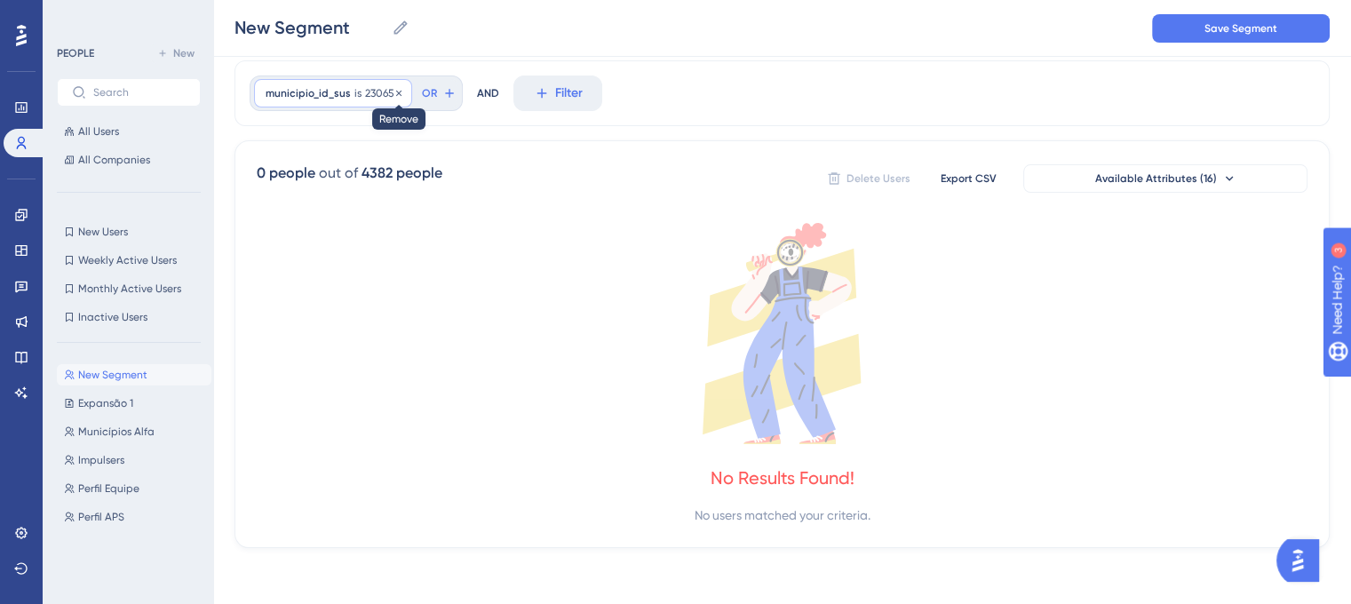
click at [393, 83] on div "municipio_id_sus is 230655 230655 Remove" at bounding box center [333, 93] width 158 height 28
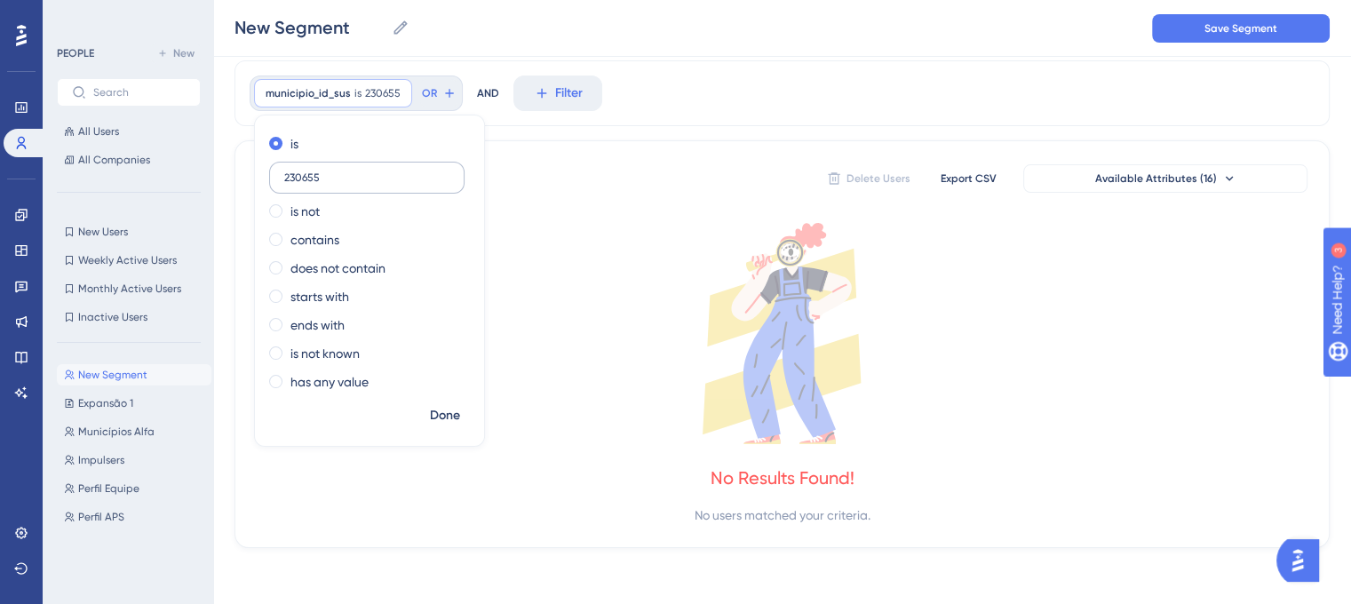
click at [313, 173] on input "230655" at bounding box center [366, 177] width 165 height 12
paste input "230655"
type input "230655"
click at [332, 237] on label "contains" at bounding box center [314, 239] width 49 height 21
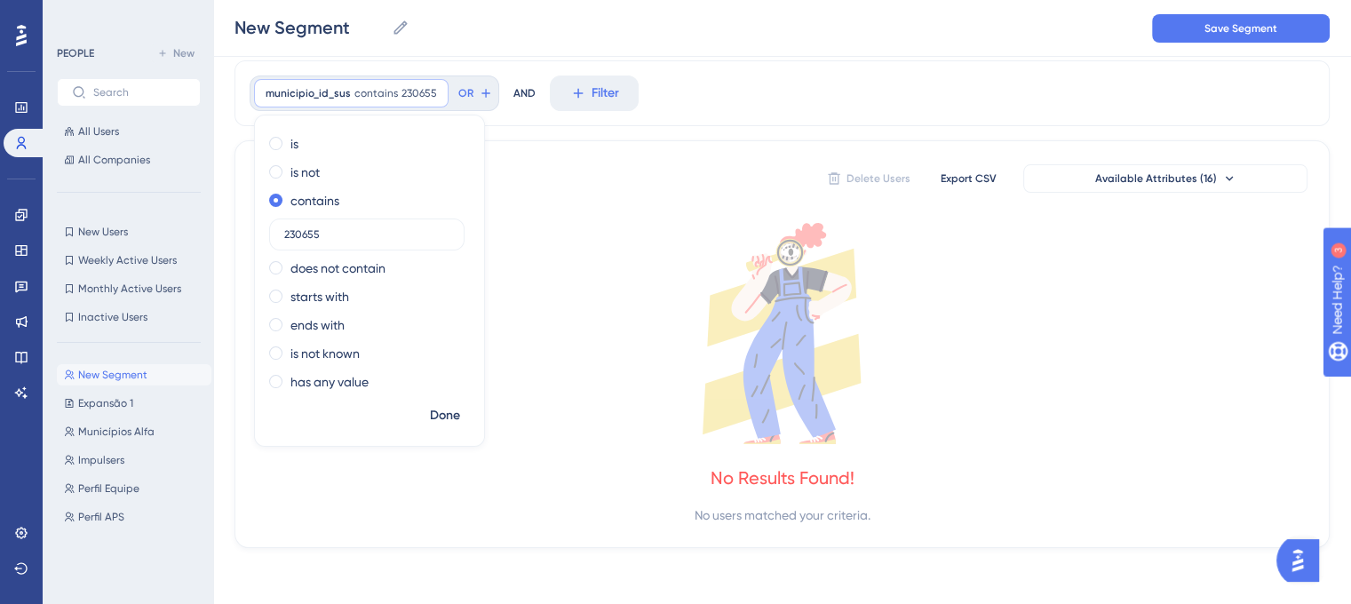
click at [452, 436] on div "Done" at bounding box center [369, 423] width 229 height 46
click at [453, 422] on span "Done" at bounding box center [445, 415] width 30 height 21
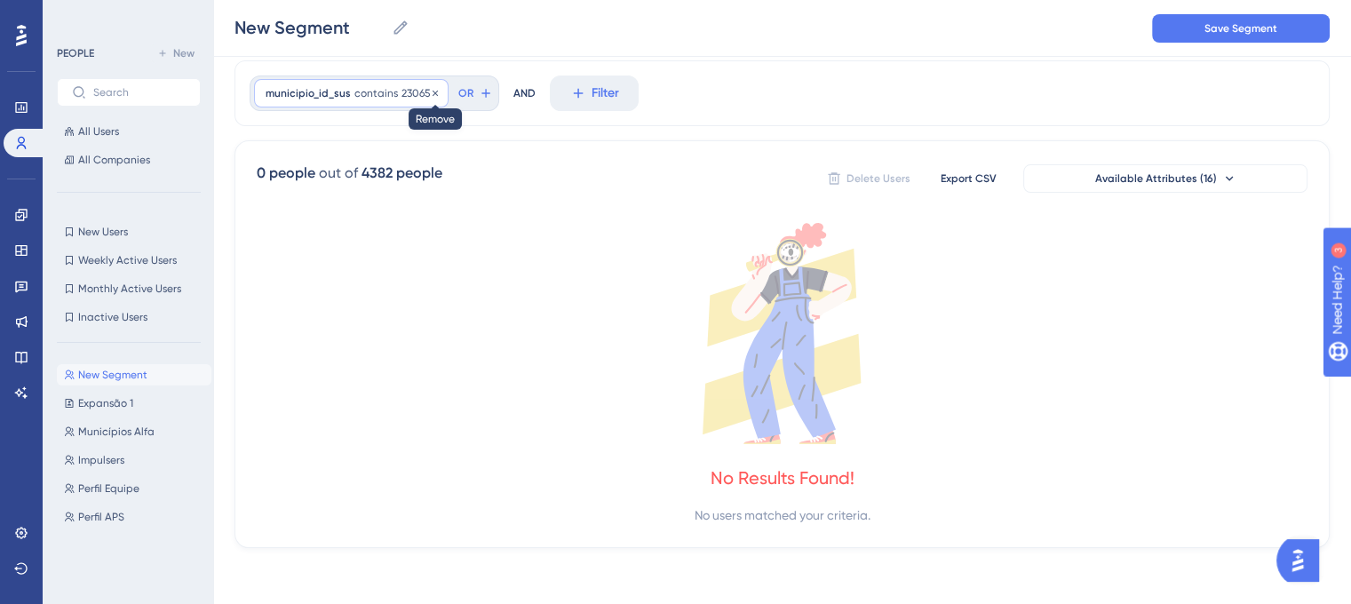
click at [430, 88] on icon at bounding box center [435, 93] width 11 height 11
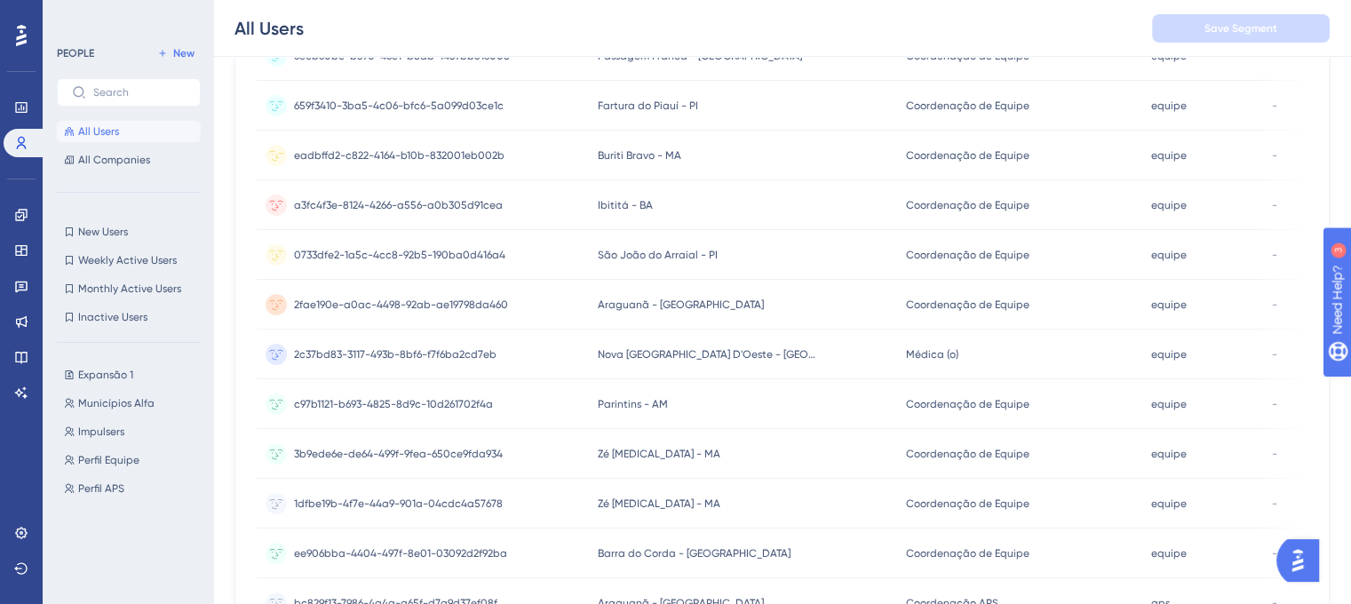
scroll to position [764, 0]
